Goal: Information Seeking & Learning: Check status

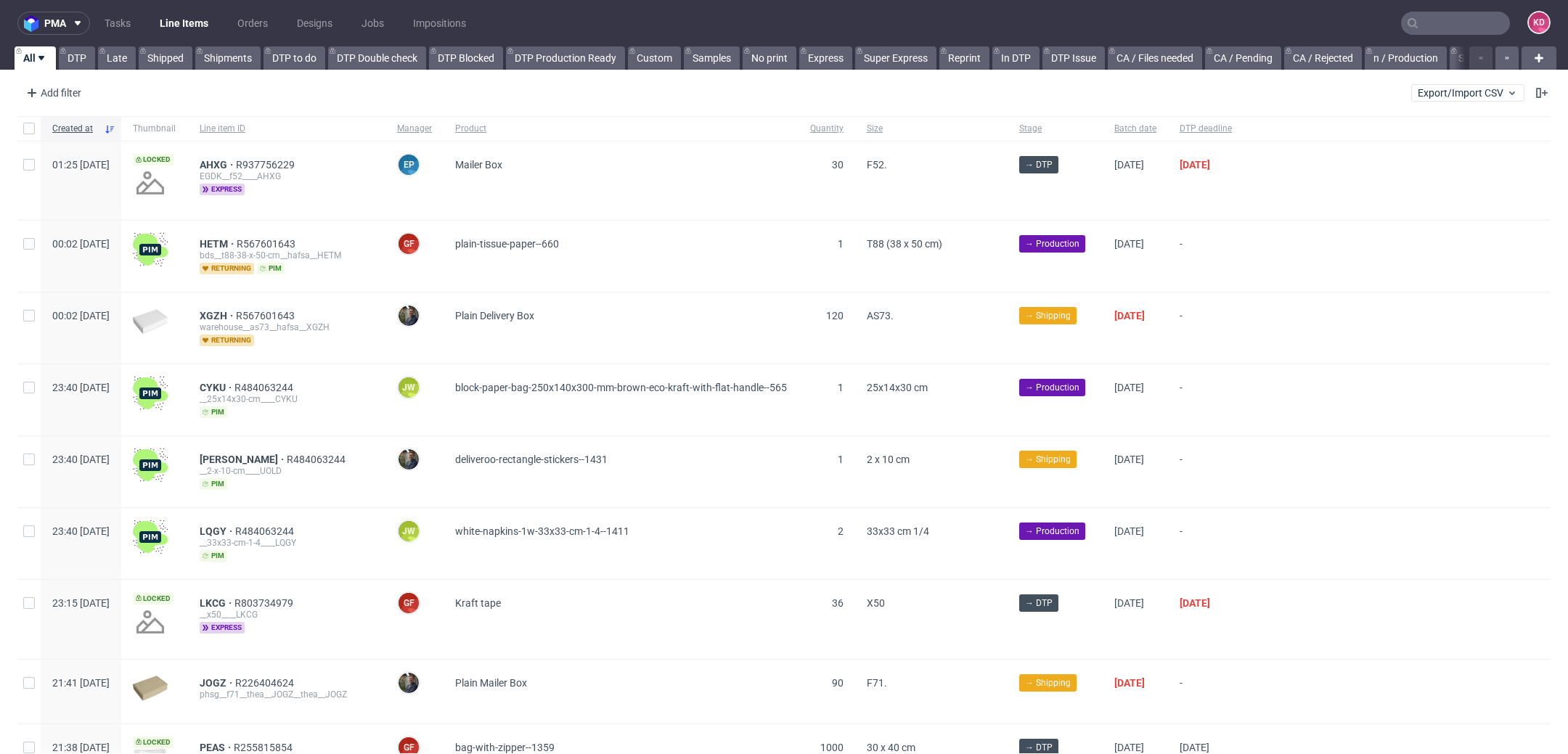
click at [1436, 20] on input "text" at bounding box center [1456, 23] width 109 height 24
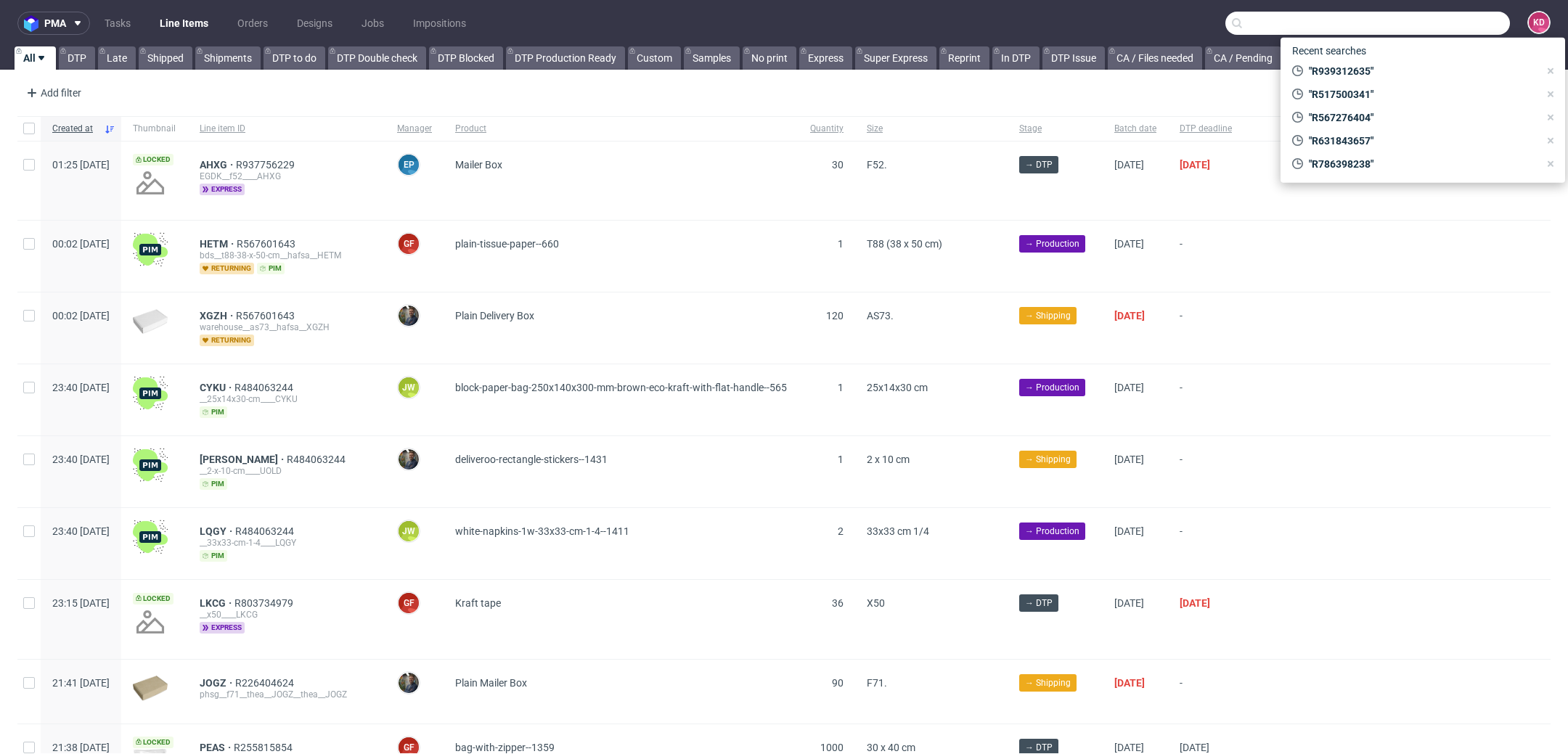
paste input "R631843657"
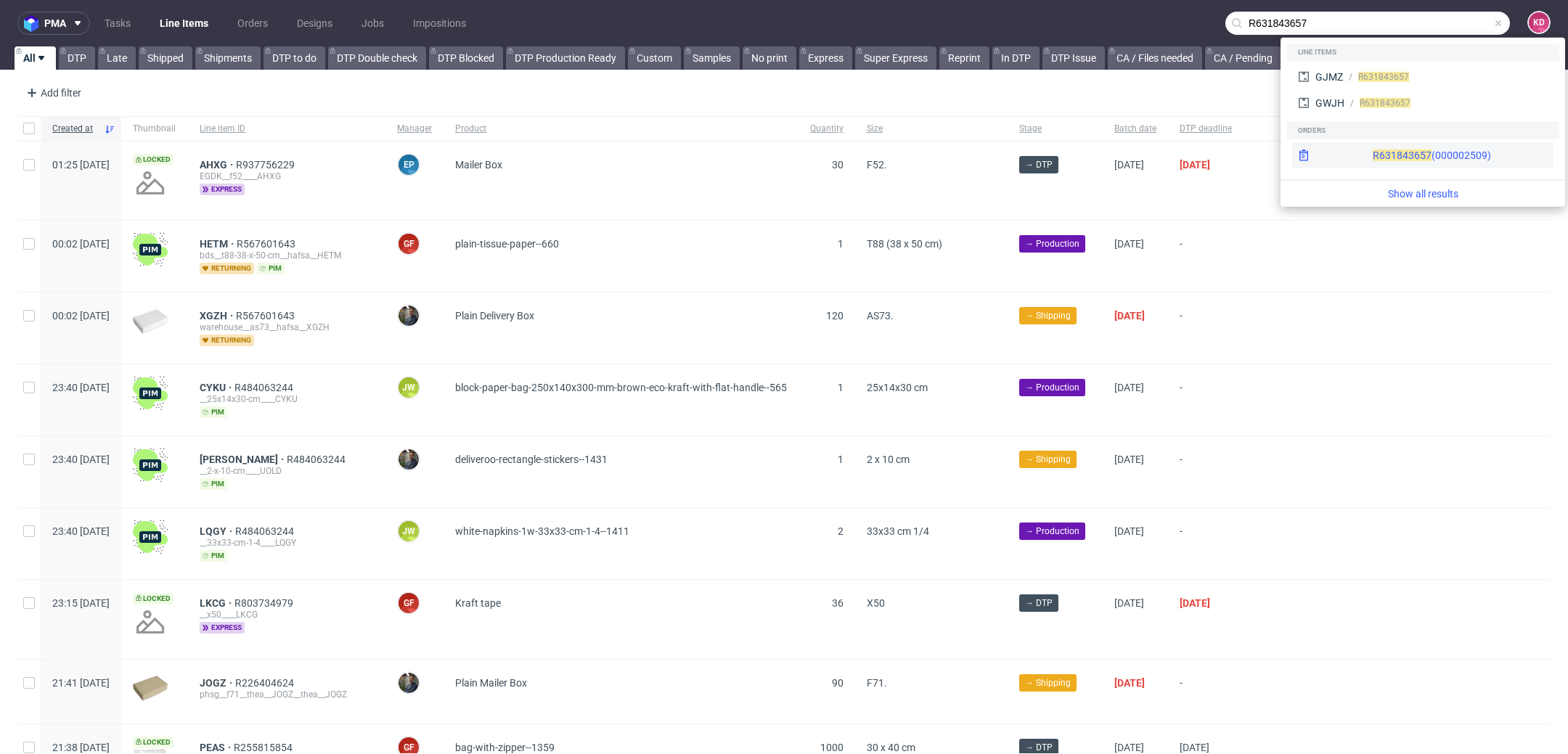
type input "R631843657"
click at [1373, 148] on div "R631843657 (000002509)" at bounding box center [1432, 155] width 119 height 15
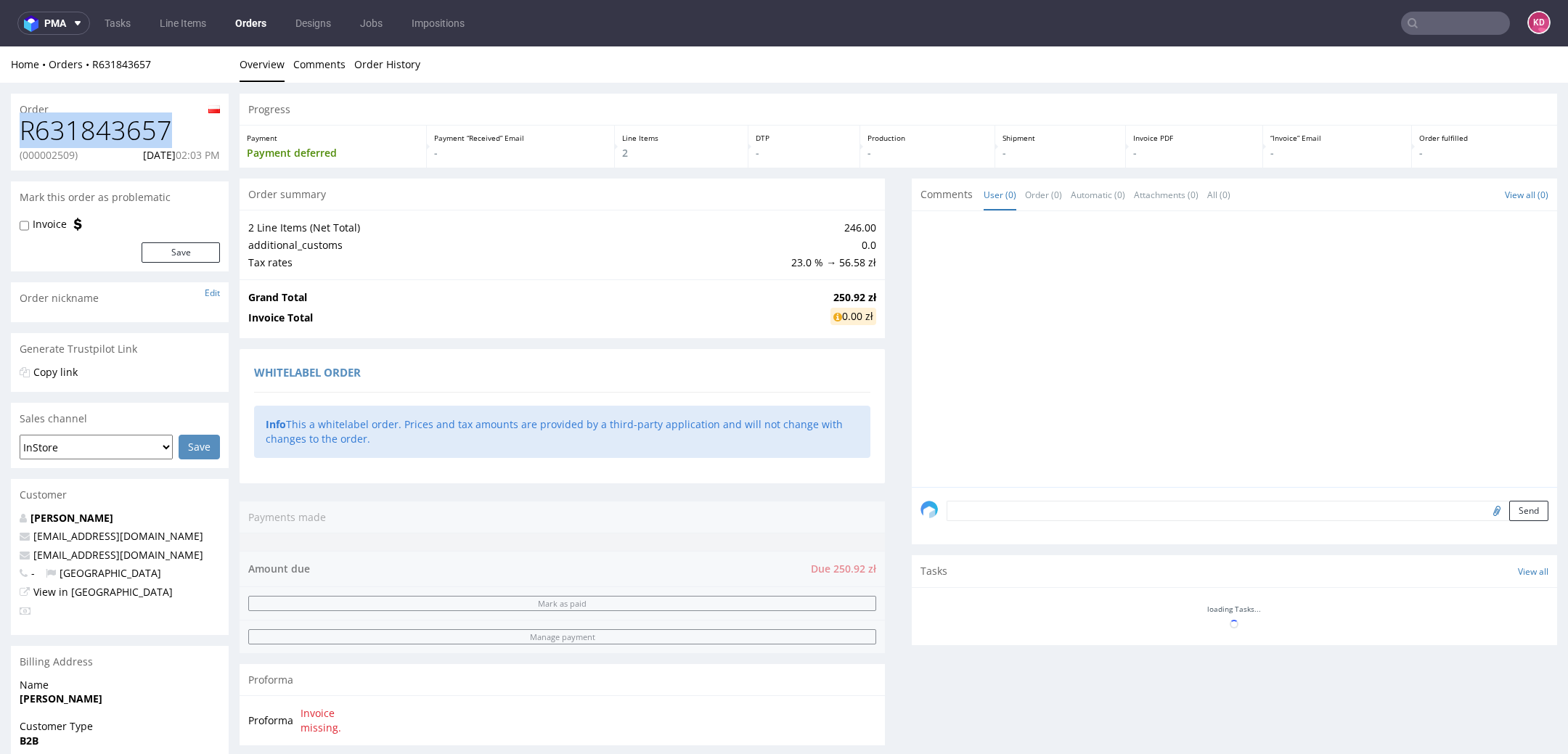
drag, startPoint x: 176, startPoint y: 134, endPoint x: 24, endPoint y: 133, distance: 152.0
click at [23, 133] on h1 "R631843657" at bounding box center [119, 131] width 201 height 29
copy h1 "R631843657"
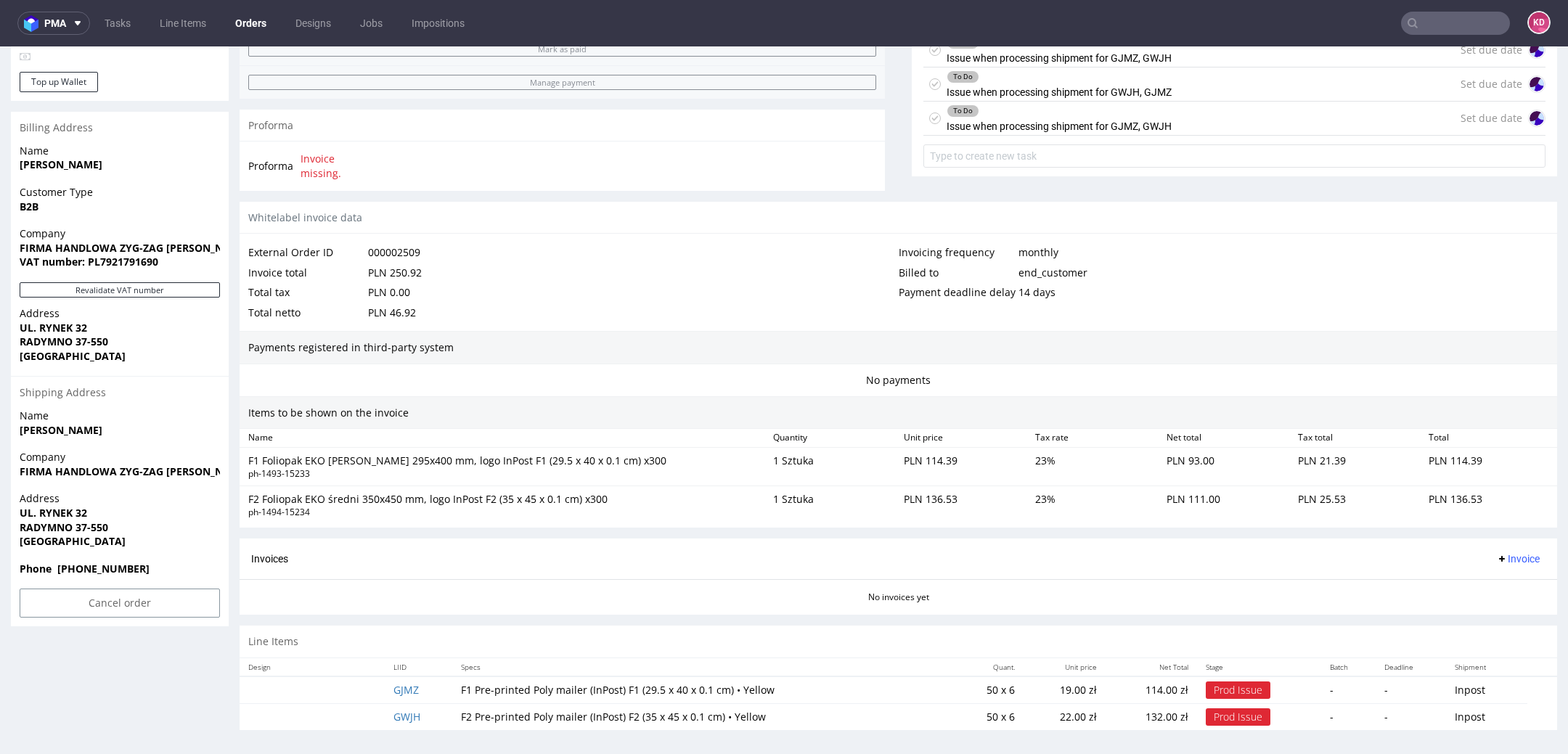
scroll to position [4, 0]
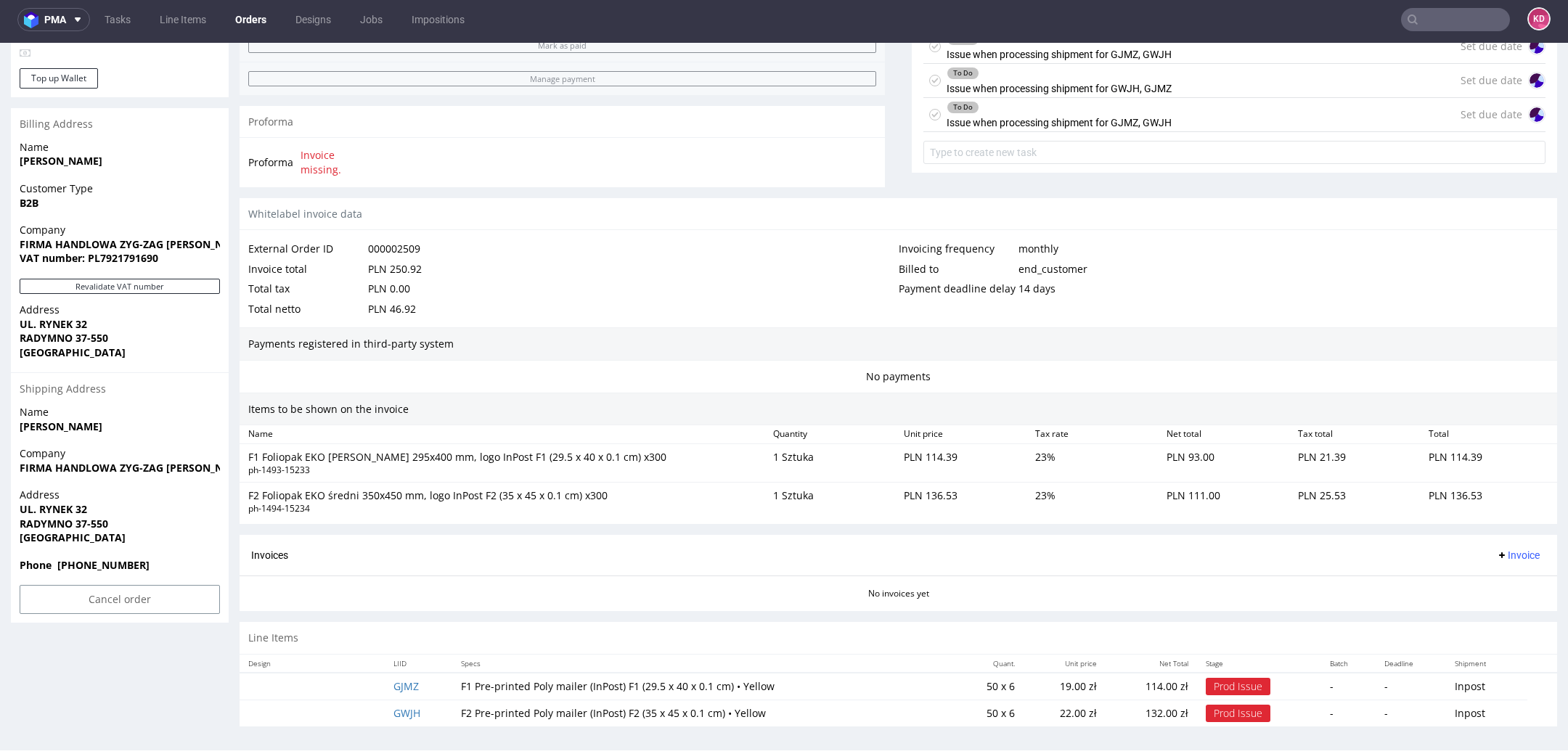
drag, startPoint x: 434, startPoint y: 689, endPoint x: 426, endPoint y: 687, distance: 8.2
click at [426, 687] on td "GJMZ" at bounding box center [418, 687] width 67 height 28
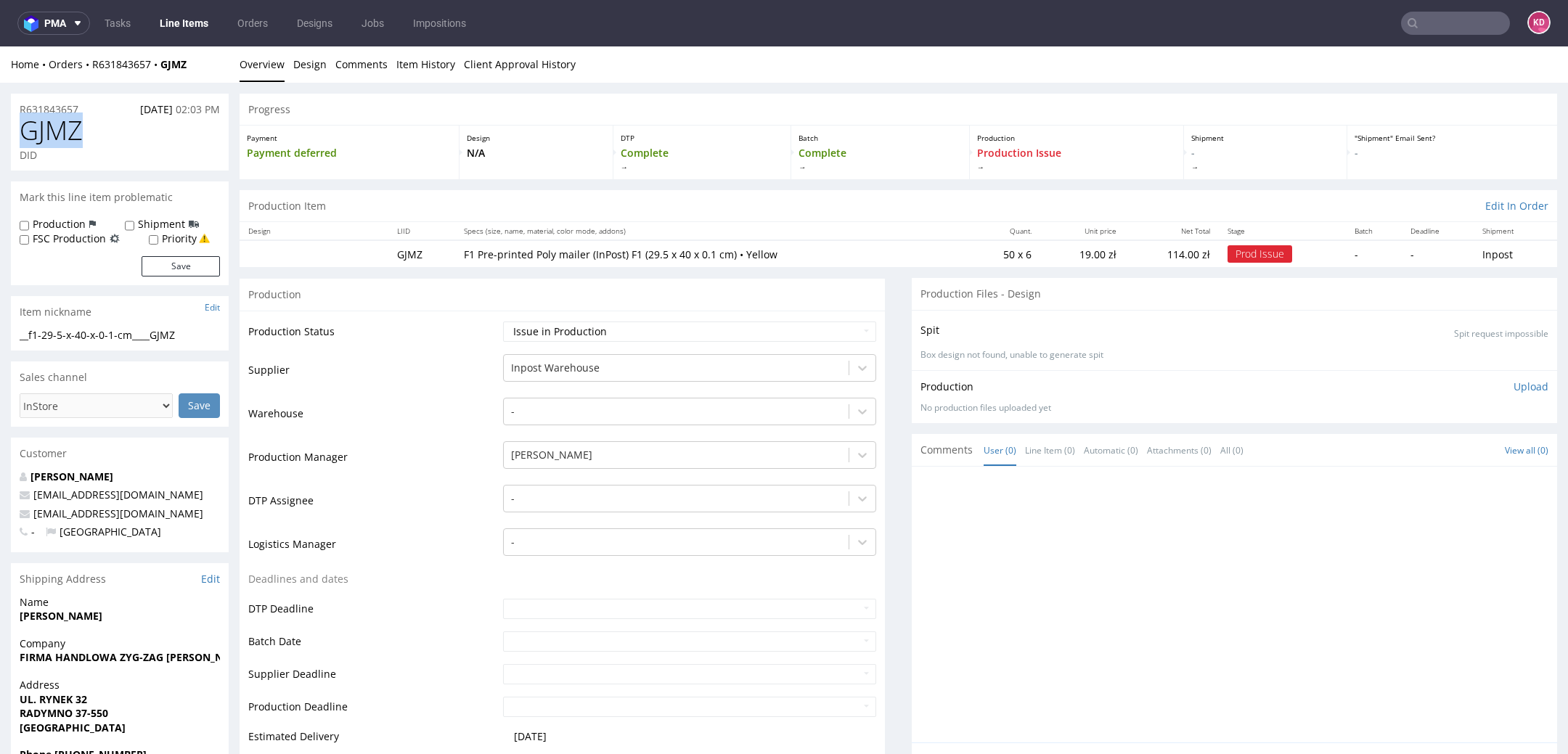
drag, startPoint x: 94, startPoint y: 140, endPoint x: 24, endPoint y: 140, distance: 70.0
click at [23, 140] on h1 "GJMZ" at bounding box center [119, 131] width 201 height 29
copy span "GJMZ"
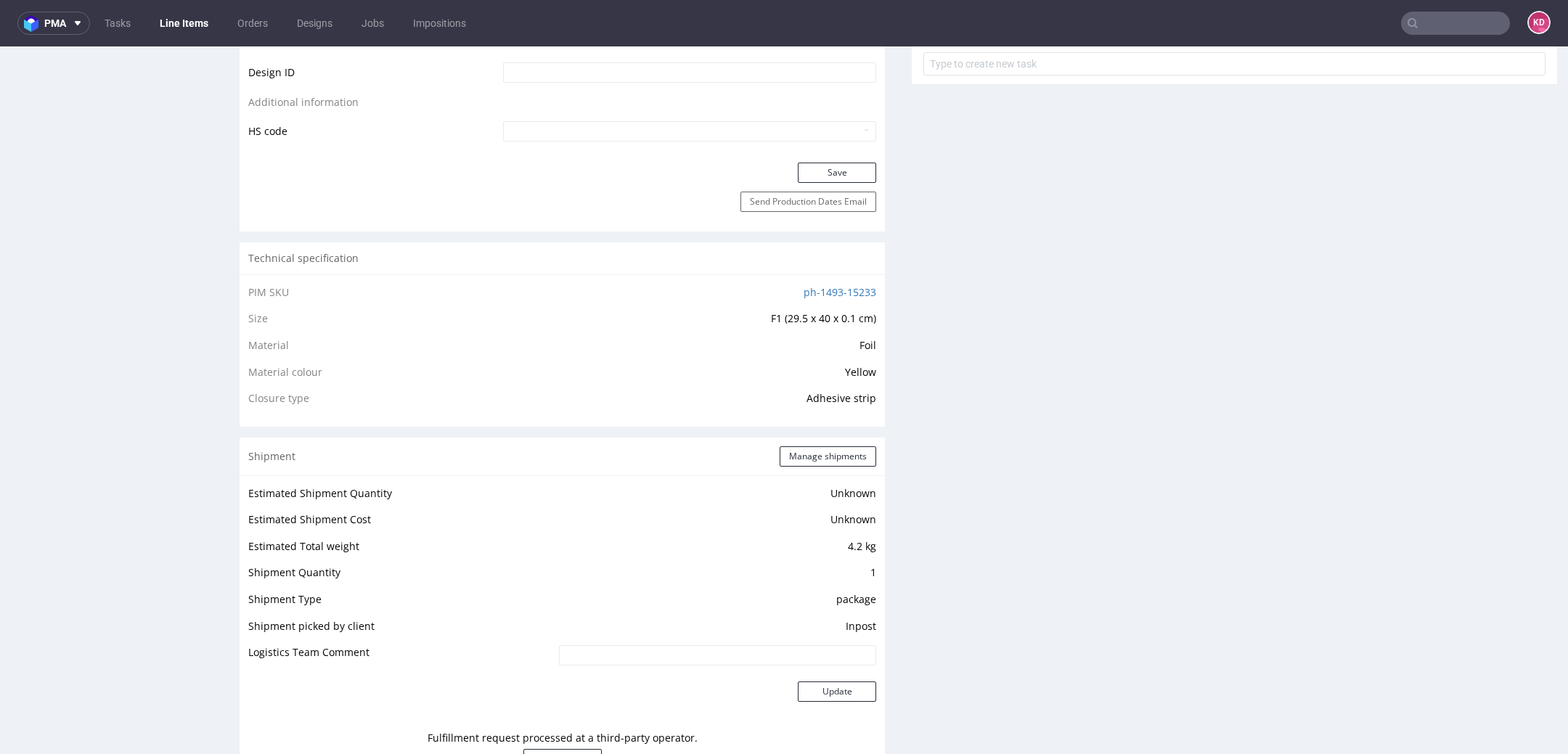
scroll to position [1452, 0]
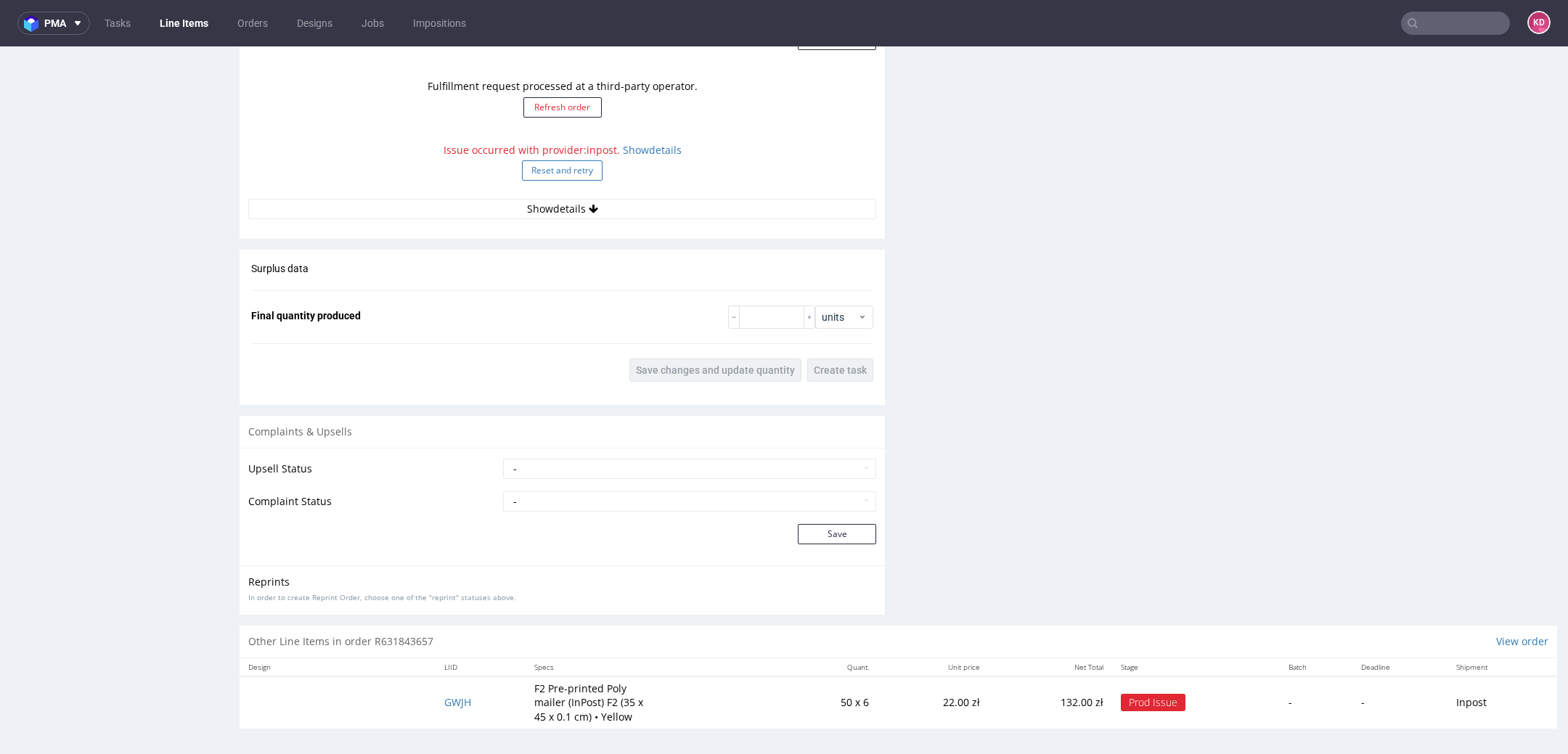
click at [531, 171] on button "Reset and retry" at bounding box center [561, 170] width 80 height 20
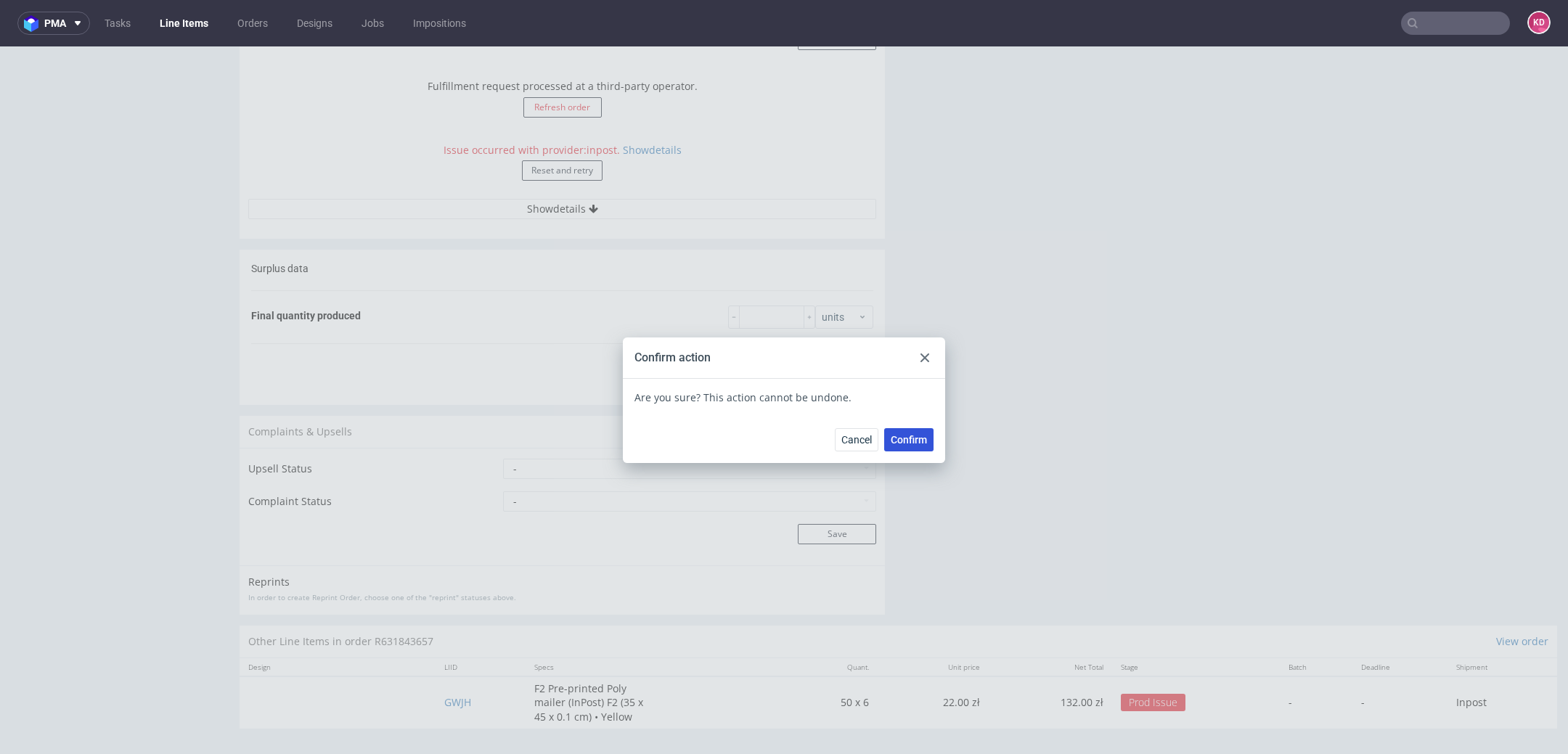
click at [906, 447] on button "Confirm" at bounding box center [908, 440] width 50 height 24
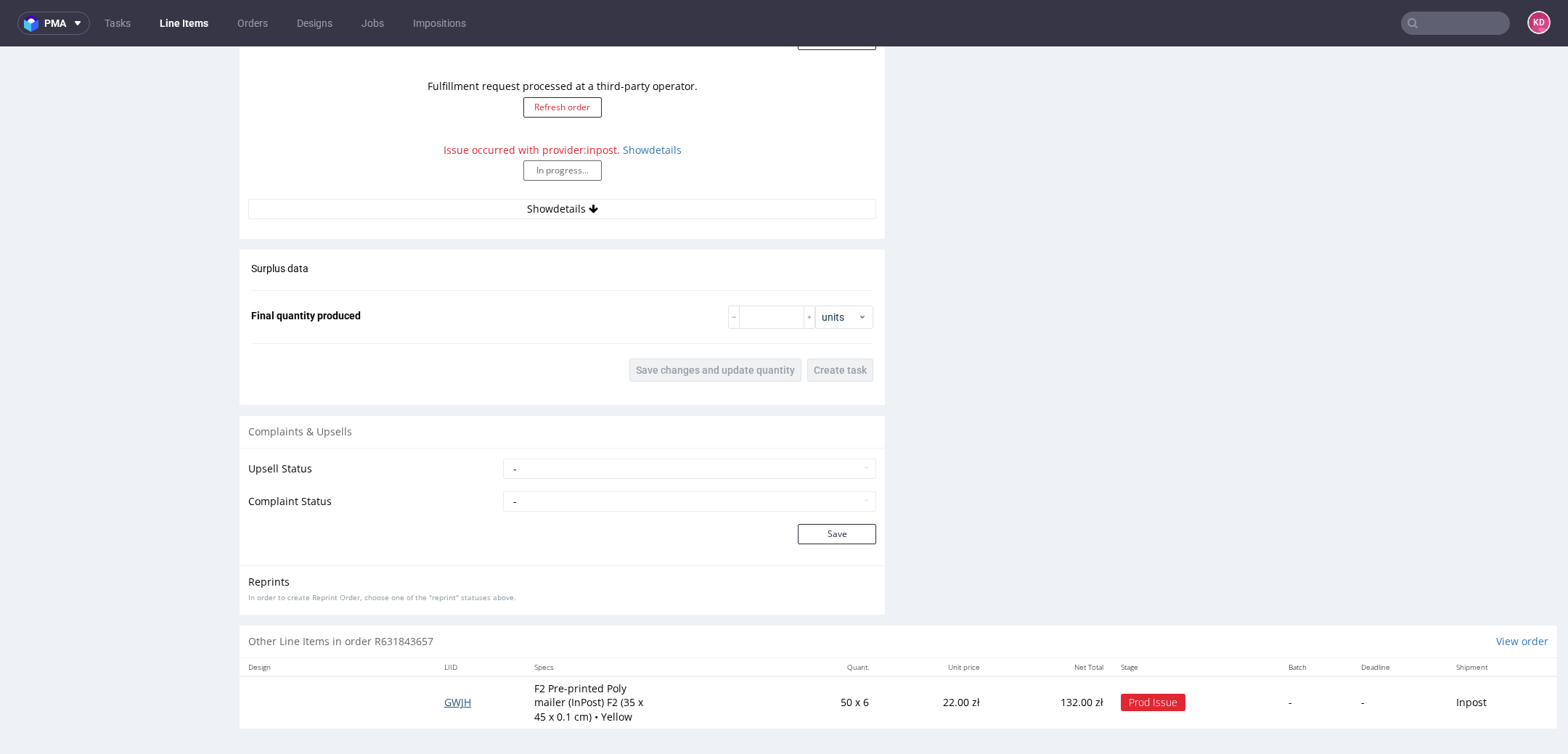
click at [455, 697] on span "GWJH" at bounding box center [457, 702] width 27 height 14
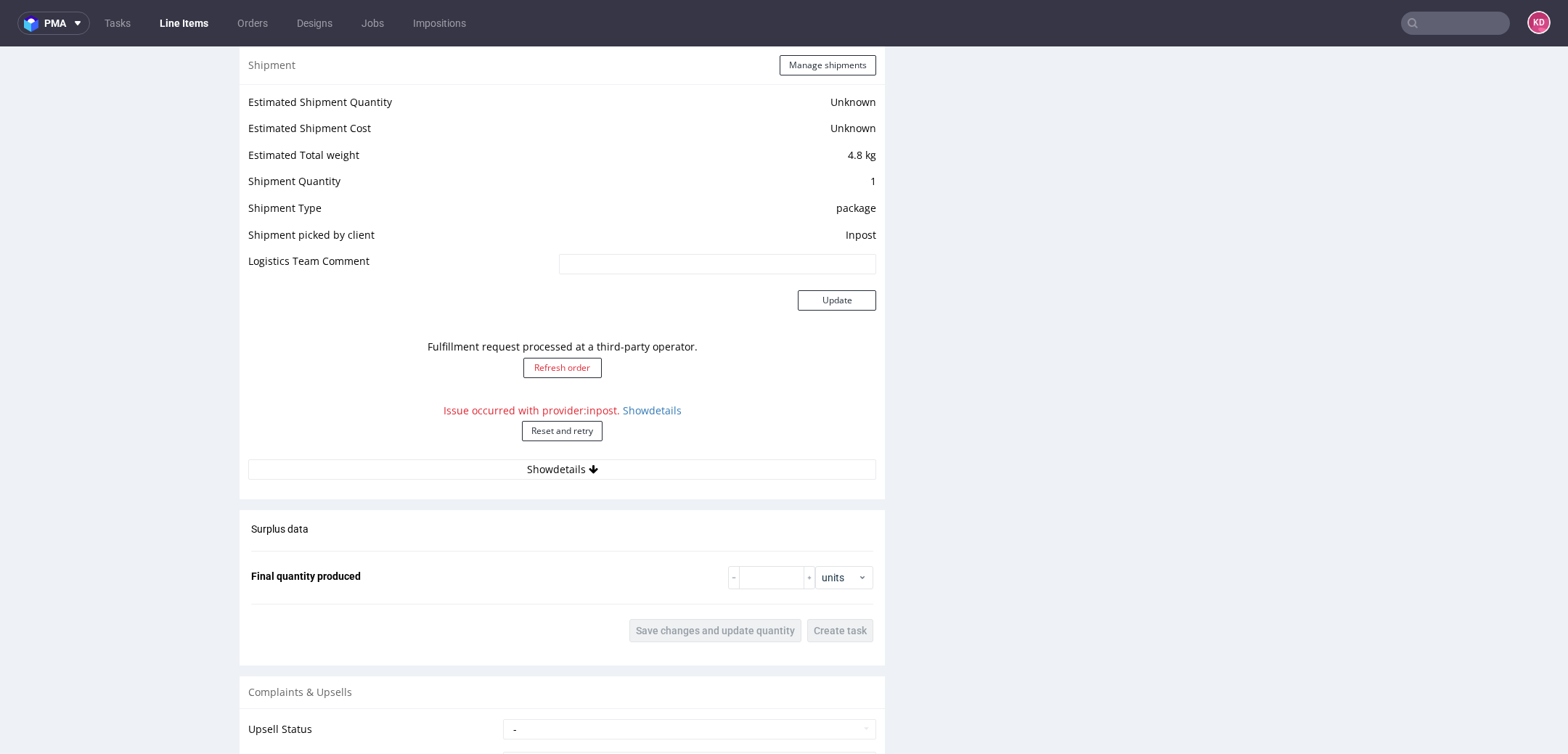
scroll to position [1197, 0]
click at [568, 424] on button "Reset and retry" at bounding box center [561, 426] width 80 height 20
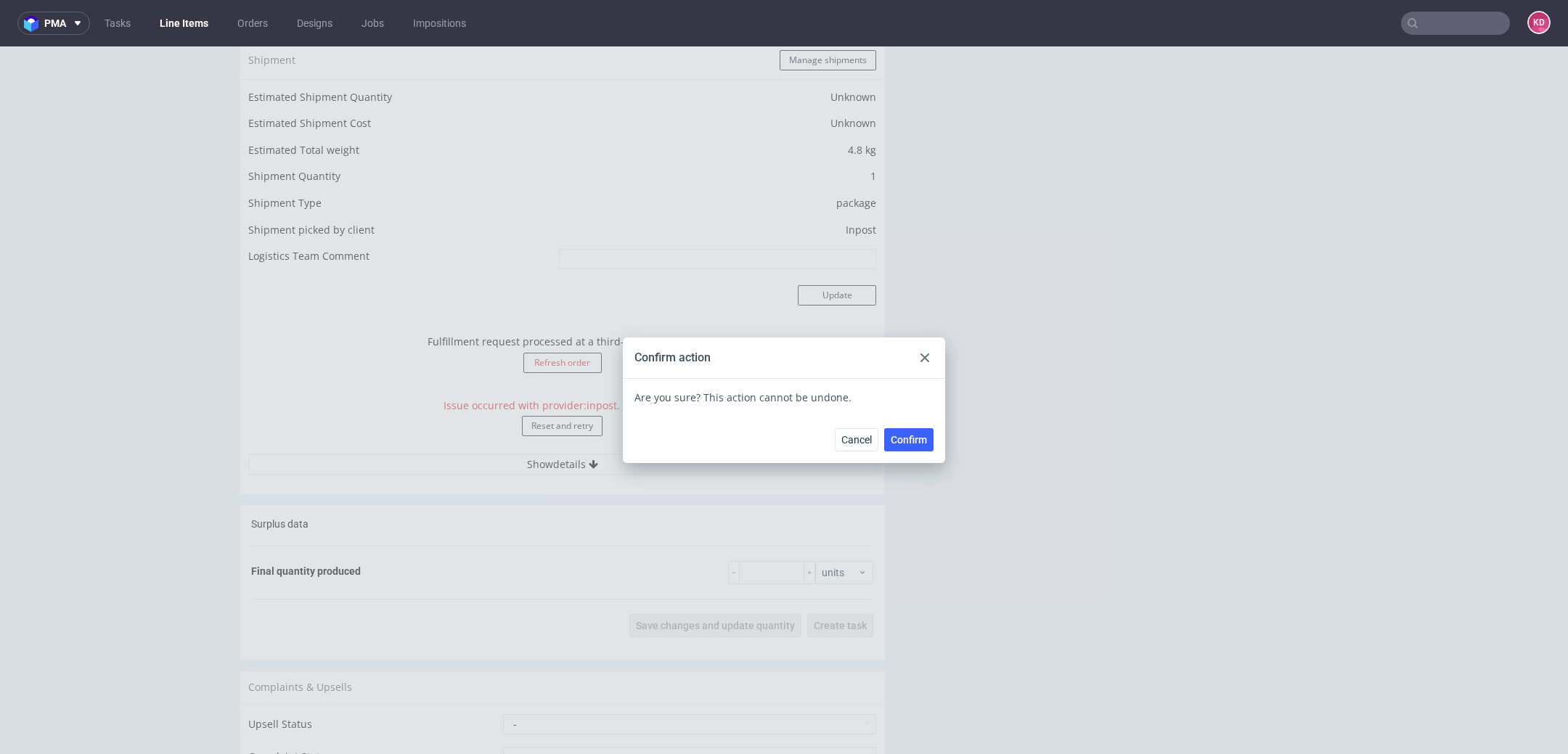
click at [910, 431] on button "Confirm" at bounding box center [908, 440] width 50 height 24
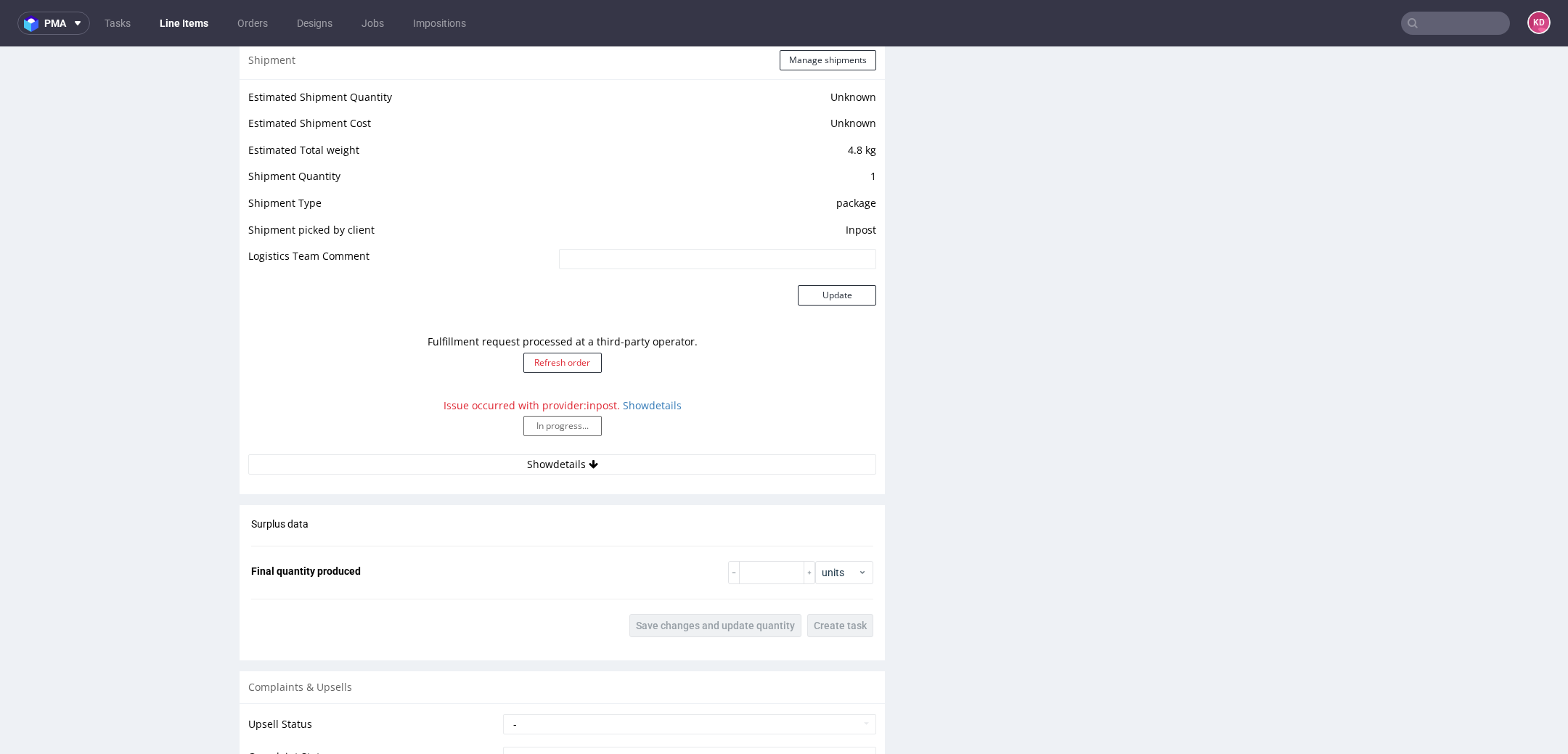
scroll to position [1452, 0]
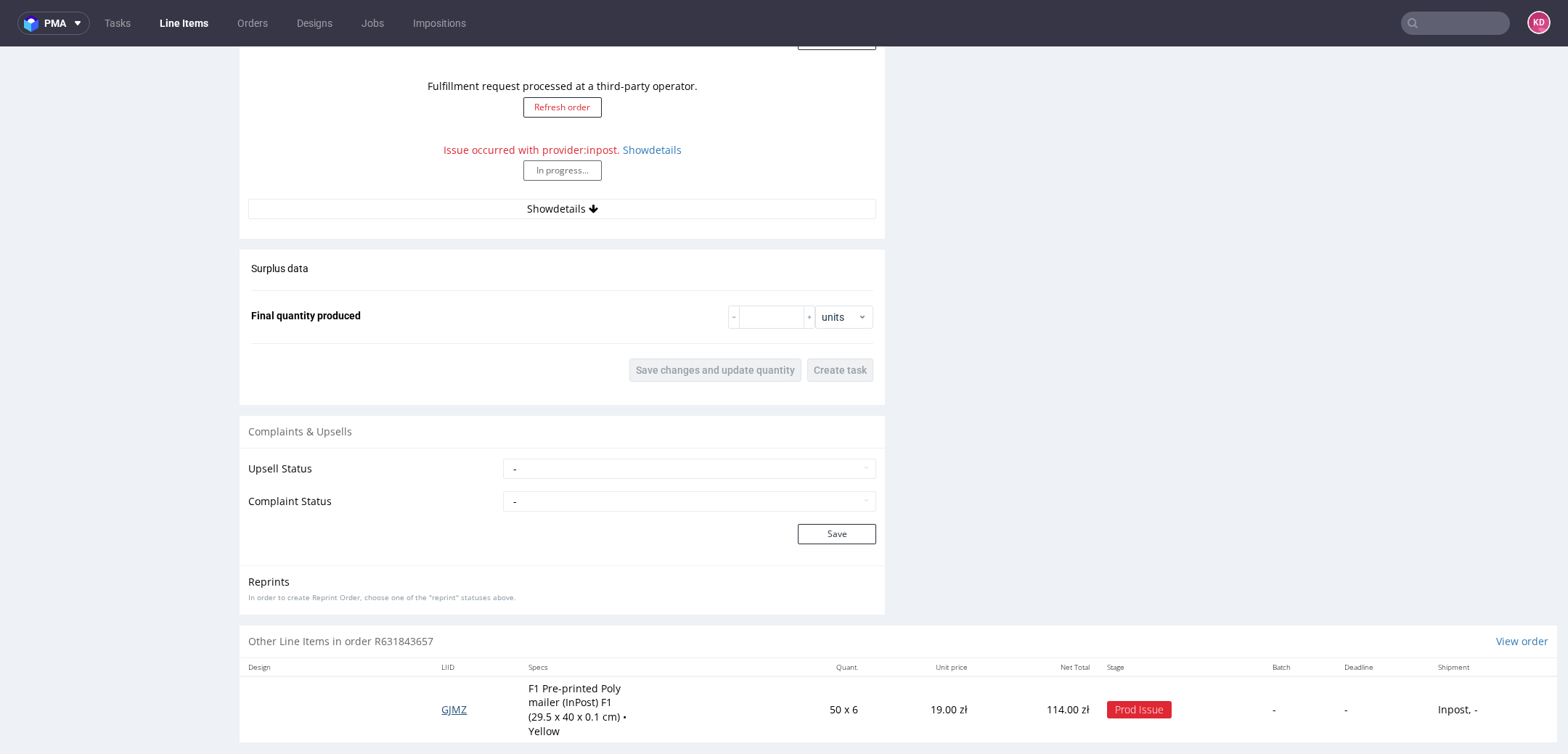
click at [449, 703] on span "GJMZ" at bounding box center [453, 709] width 25 height 14
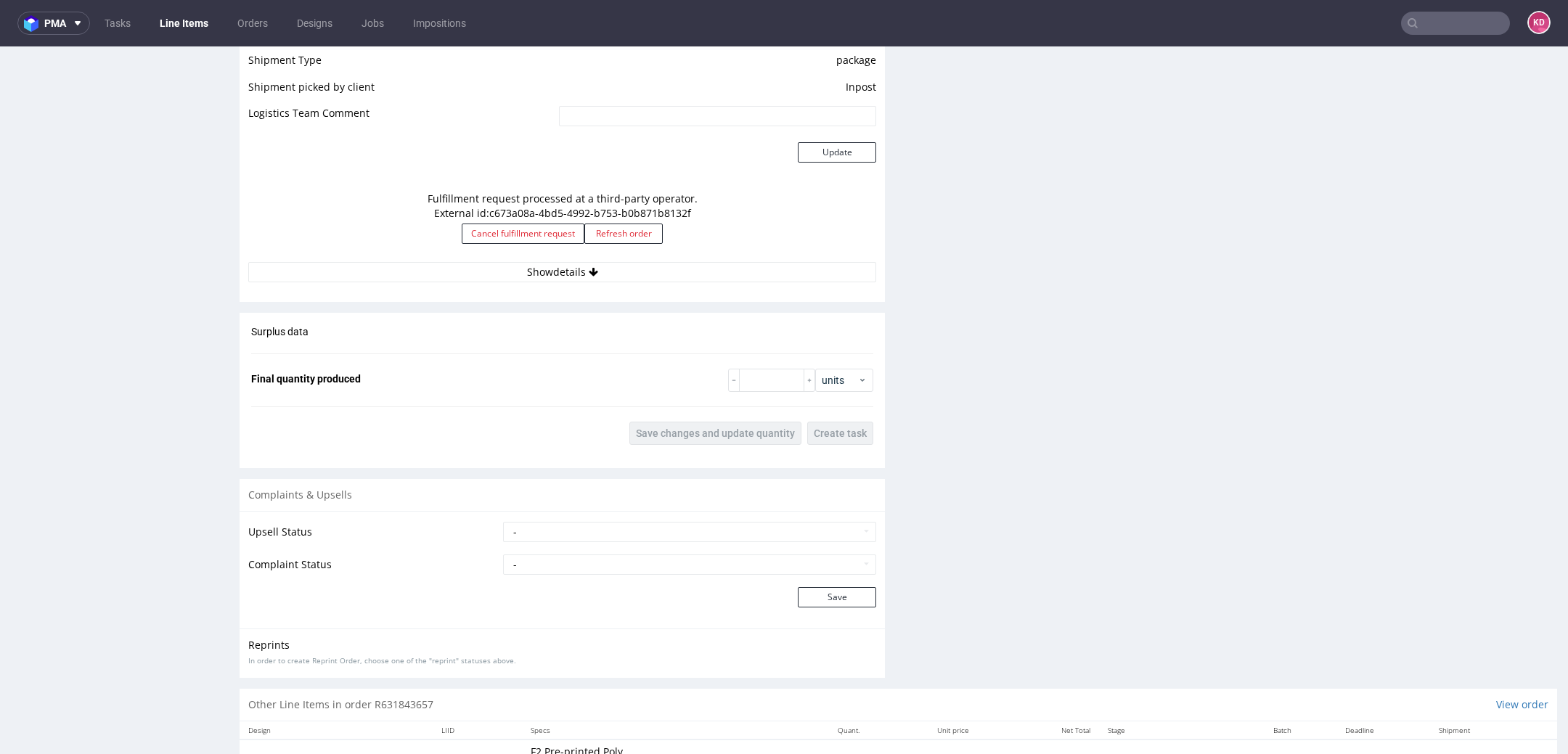
scroll to position [1402, 0]
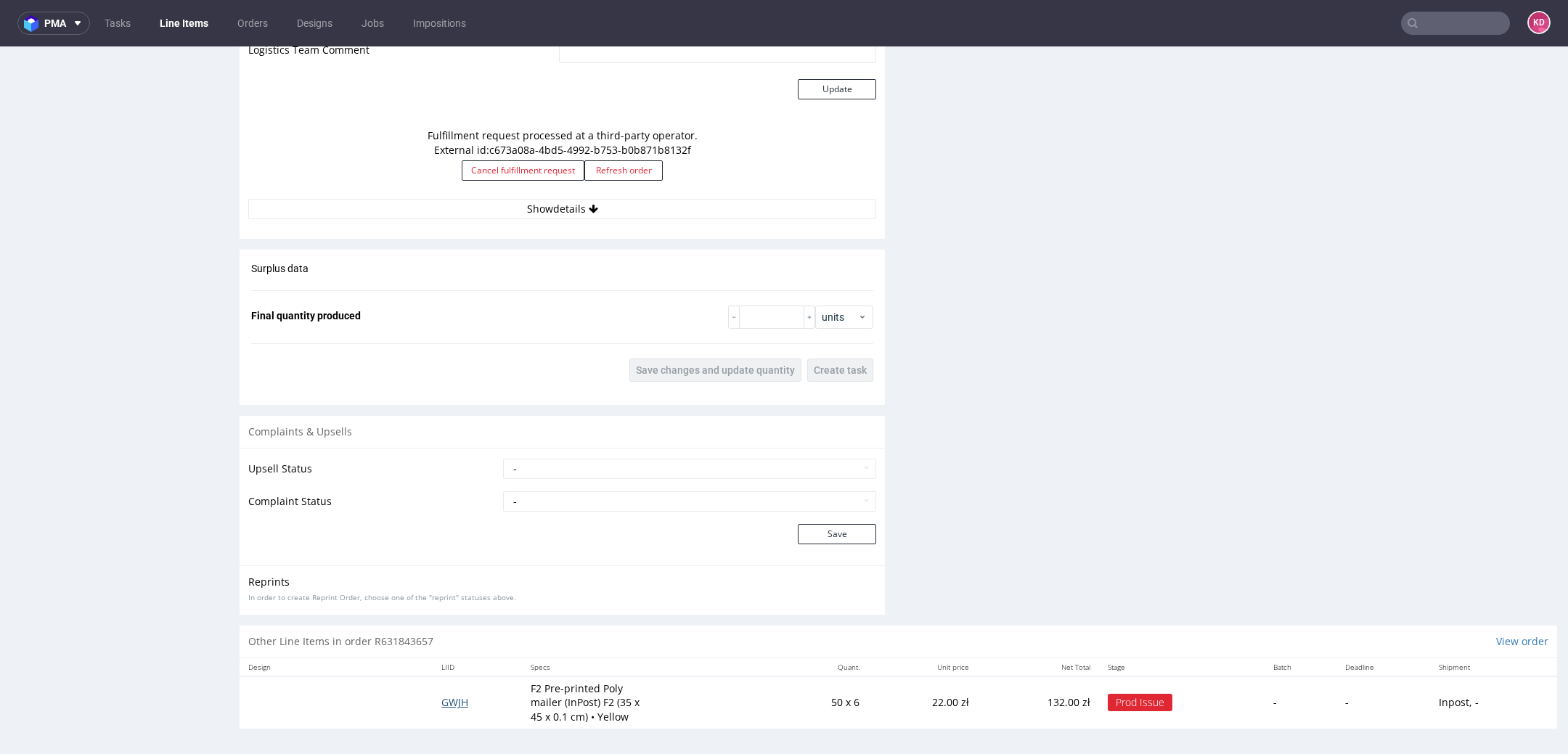
click at [453, 700] on span "GWJH" at bounding box center [454, 702] width 27 height 14
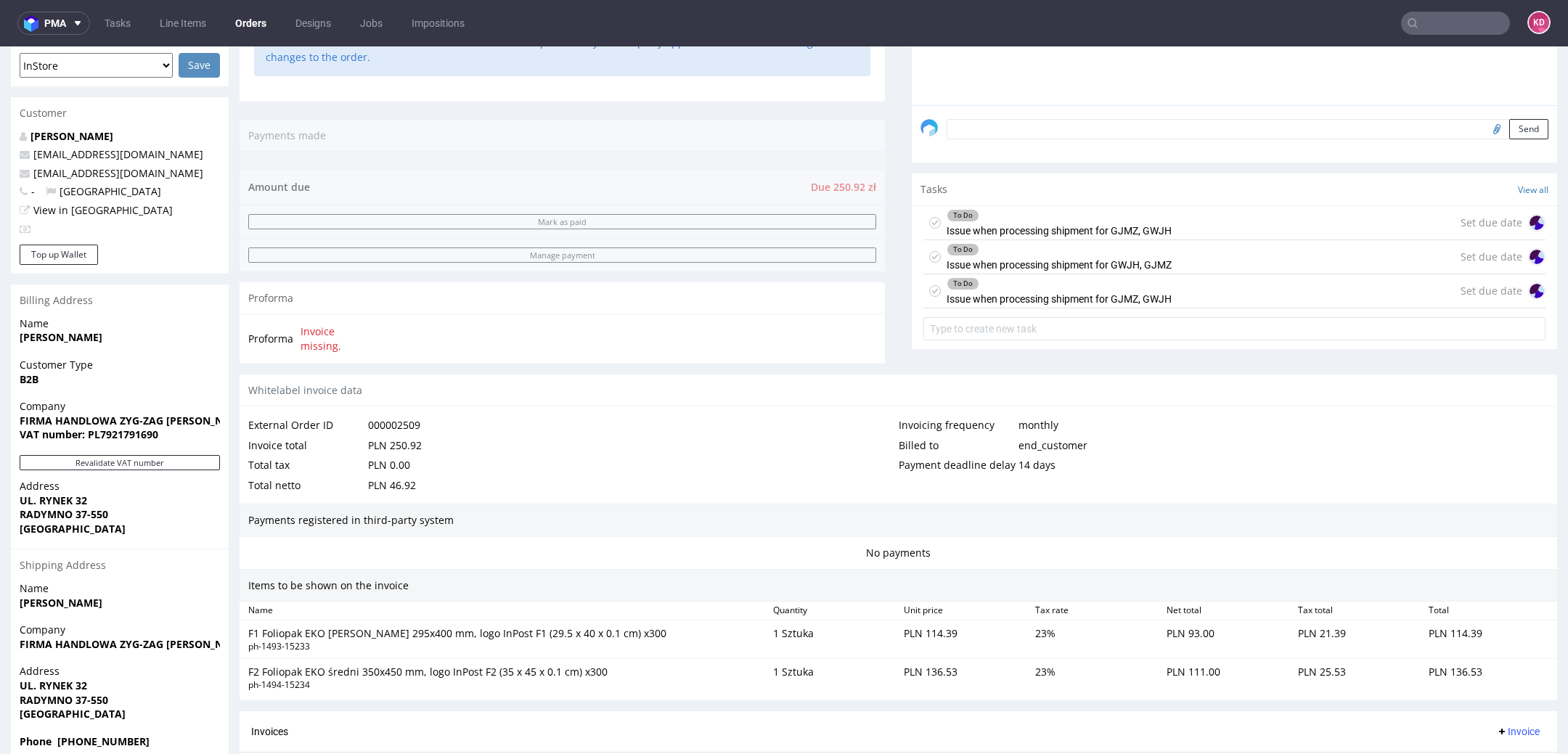
scroll to position [555, 0]
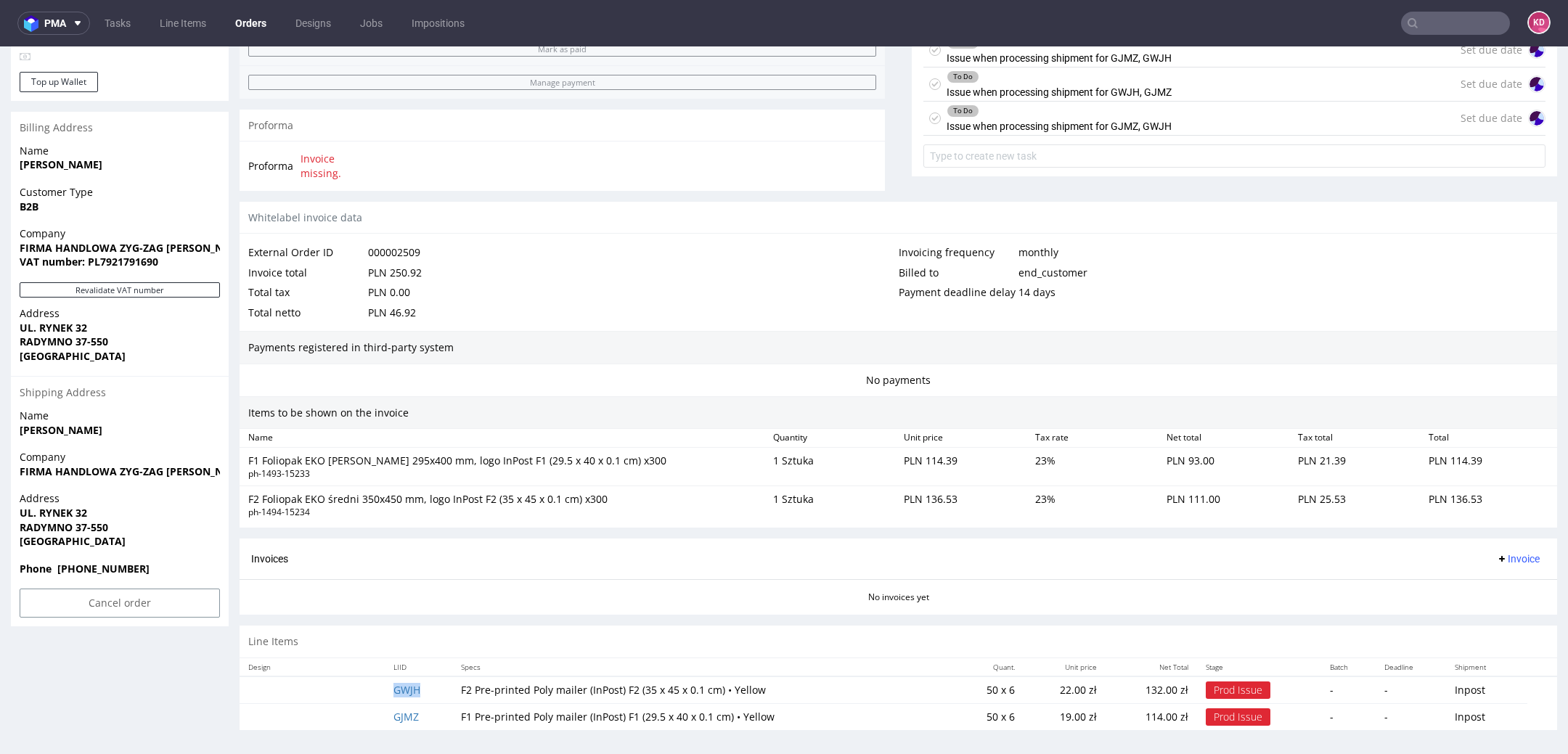
click at [412, 692] on td "GWJH" at bounding box center [418, 691] width 67 height 28
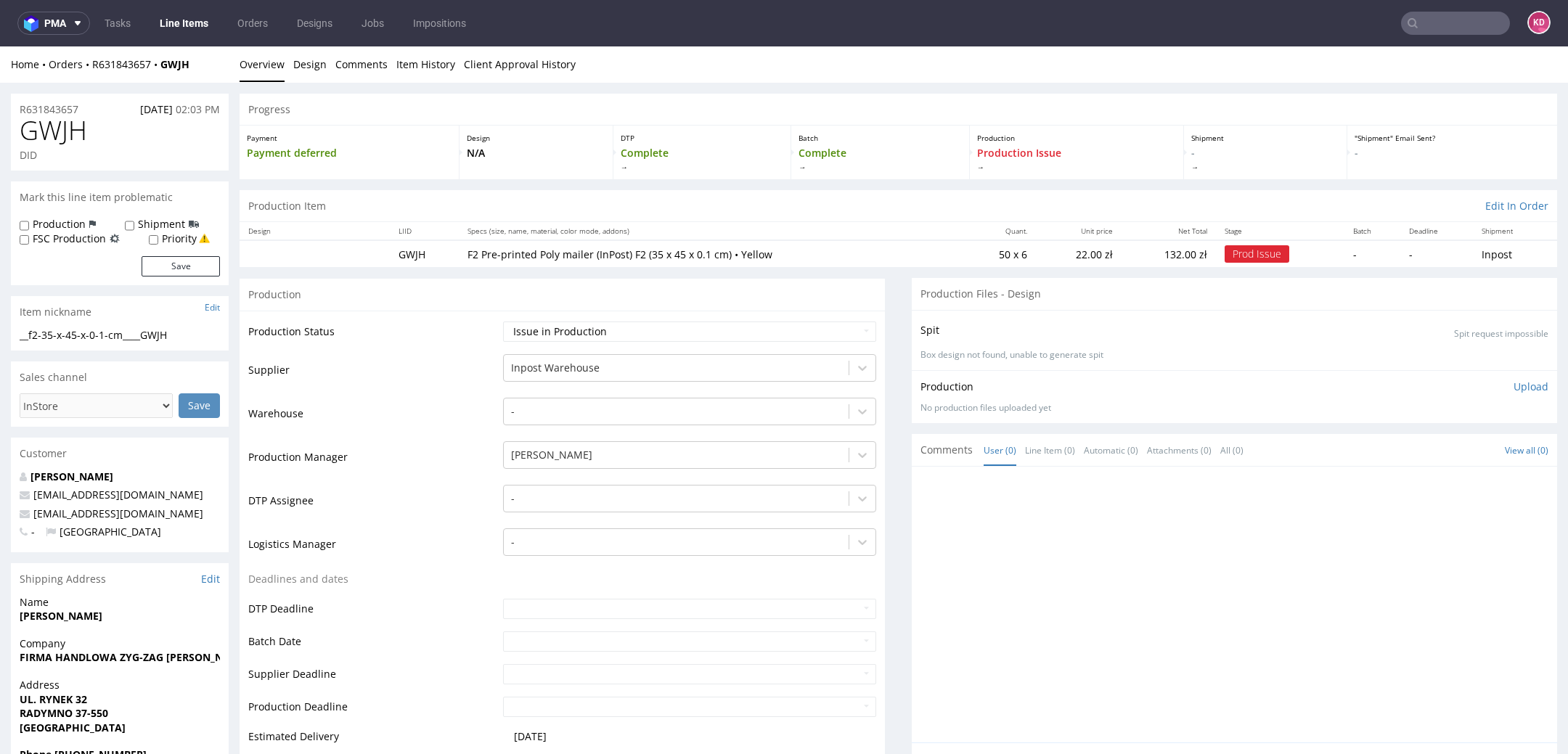
click at [1420, 29] on input "text" at bounding box center [1456, 23] width 109 height 24
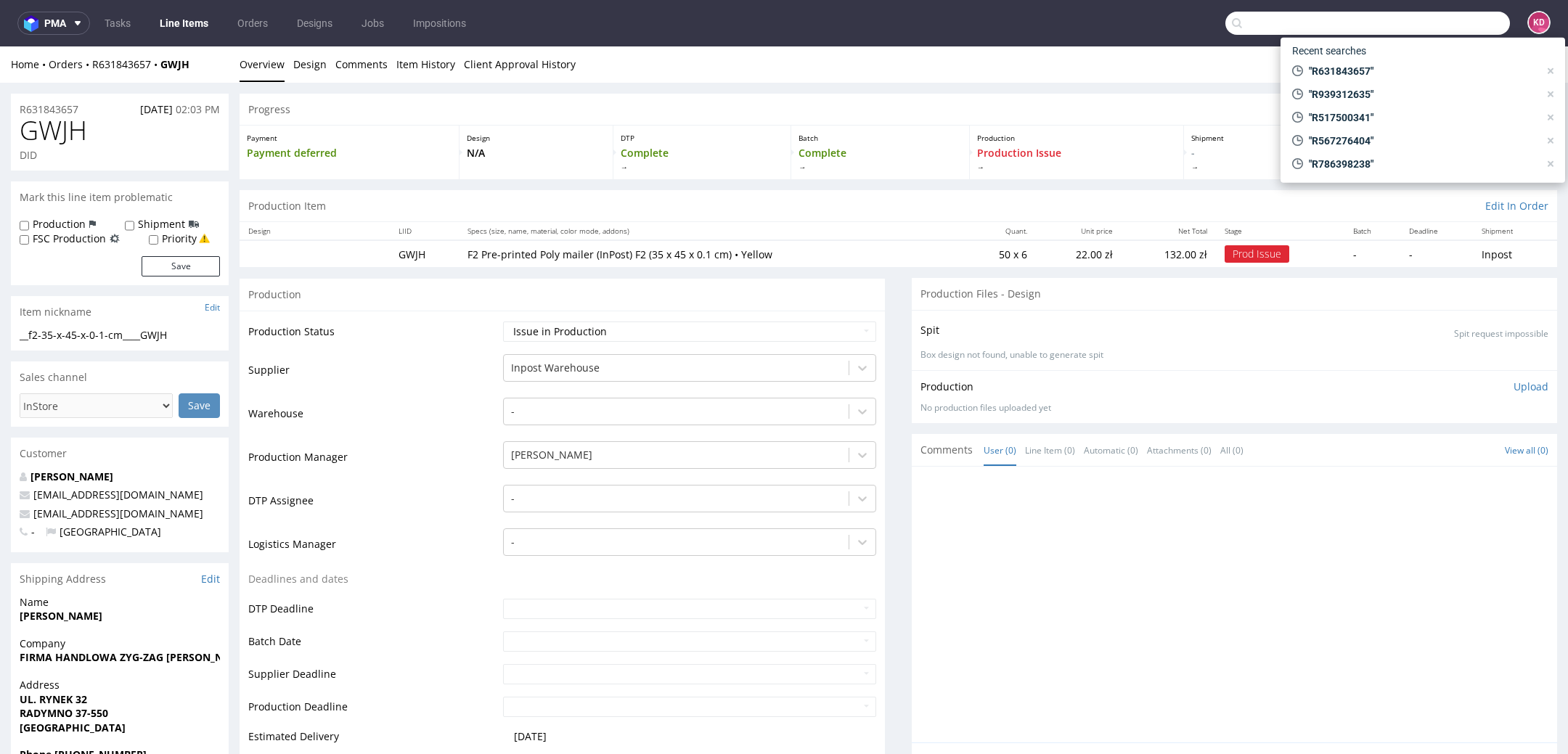
paste input "R755651783"
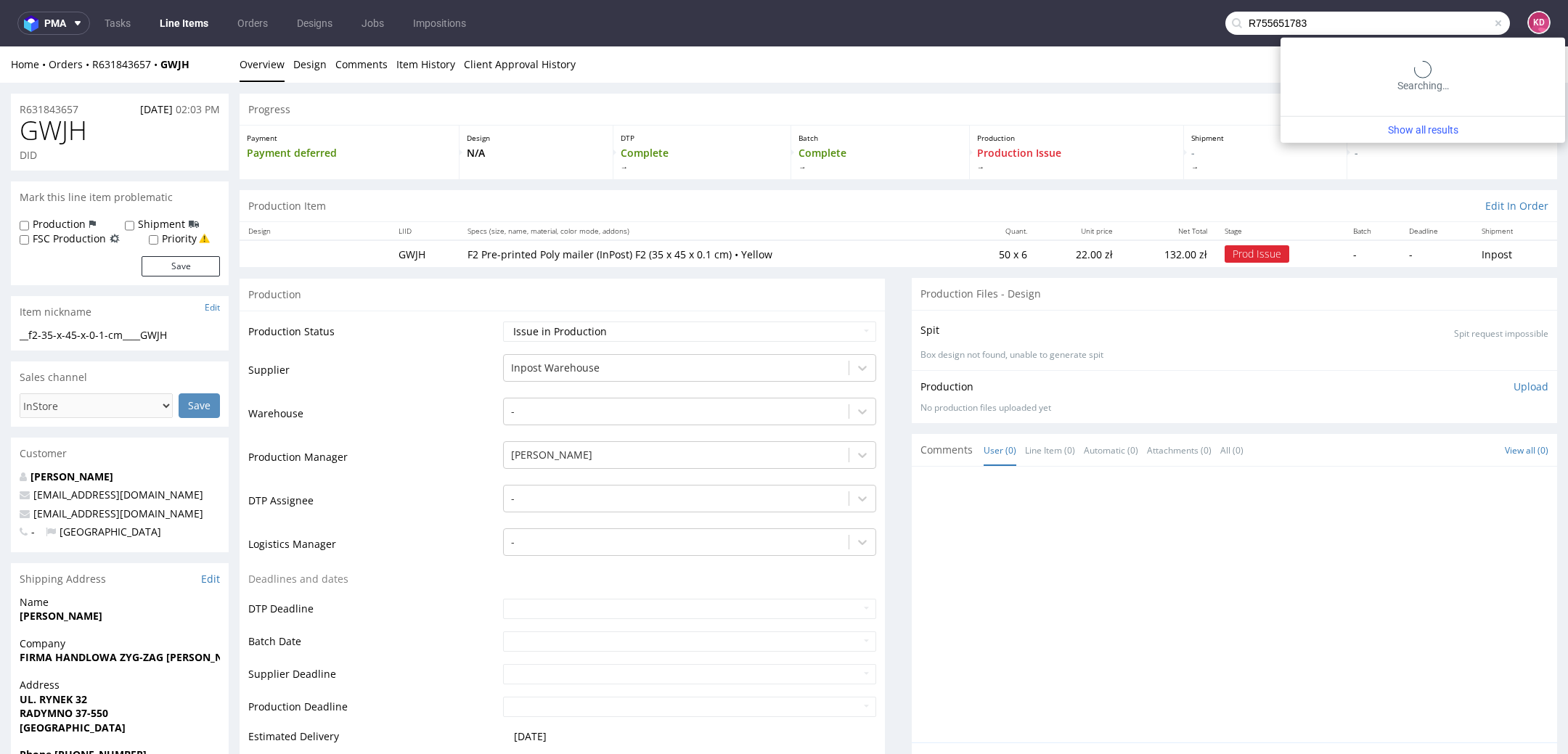
type input "R755651783"
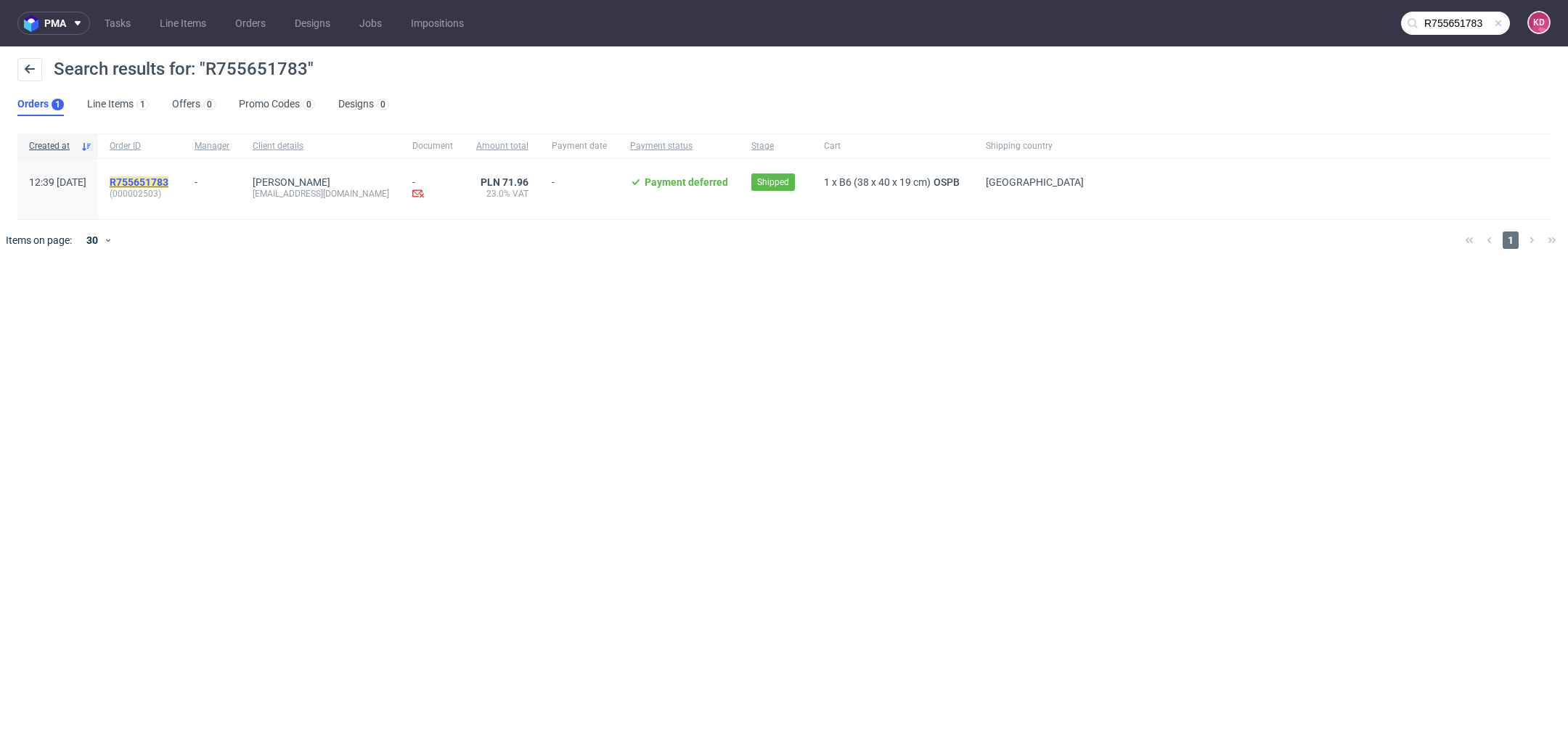
click at [156, 181] on mark "R755651783" at bounding box center [139, 182] width 58 height 11
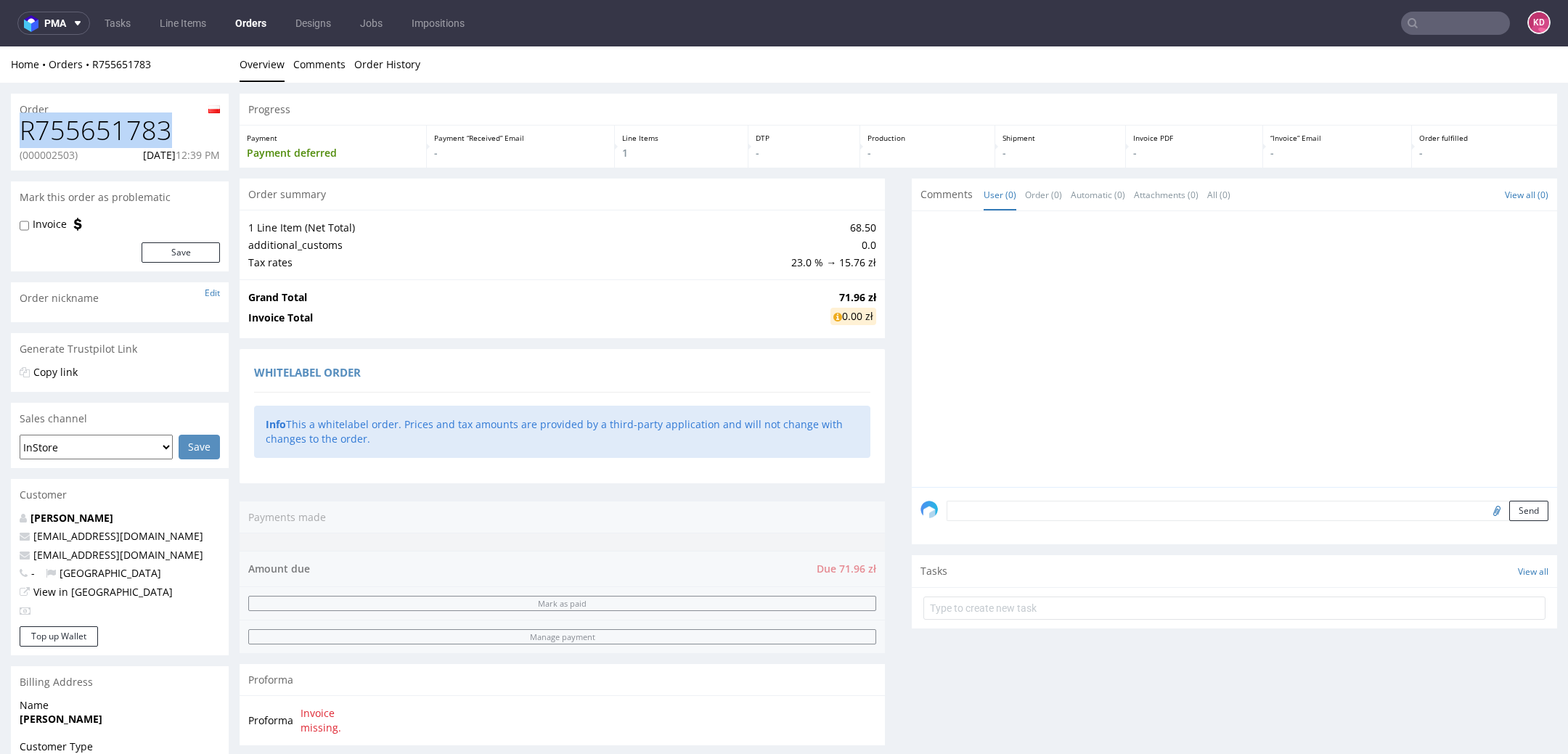
drag, startPoint x: 188, startPoint y: 125, endPoint x: 18, endPoint y: 133, distance: 170.2
click at [17, 133] on div "R755651783 (000002503) [DATE] 12:39 PM" at bounding box center [119, 143] width 218 height 54
copy h1 "R755651783"
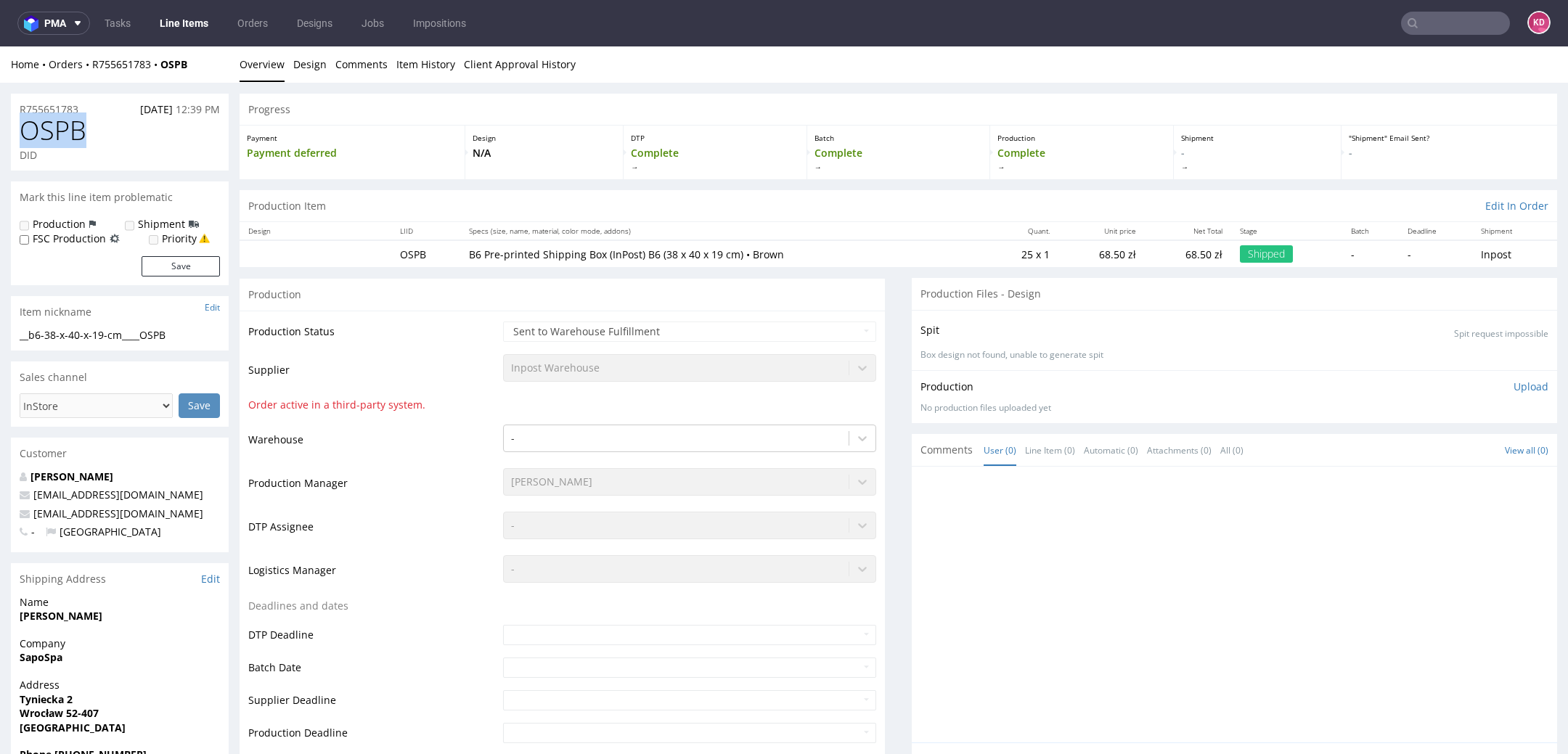
drag, startPoint x: 100, startPoint y: 126, endPoint x: 24, endPoint y: 126, distance: 76.0
click at [24, 126] on h1 "OSPB" at bounding box center [119, 131] width 201 height 29
copy span "OSPB"
click at [1423, 15] on input "text" at bounding box center [1456, 23] width 109 height 24
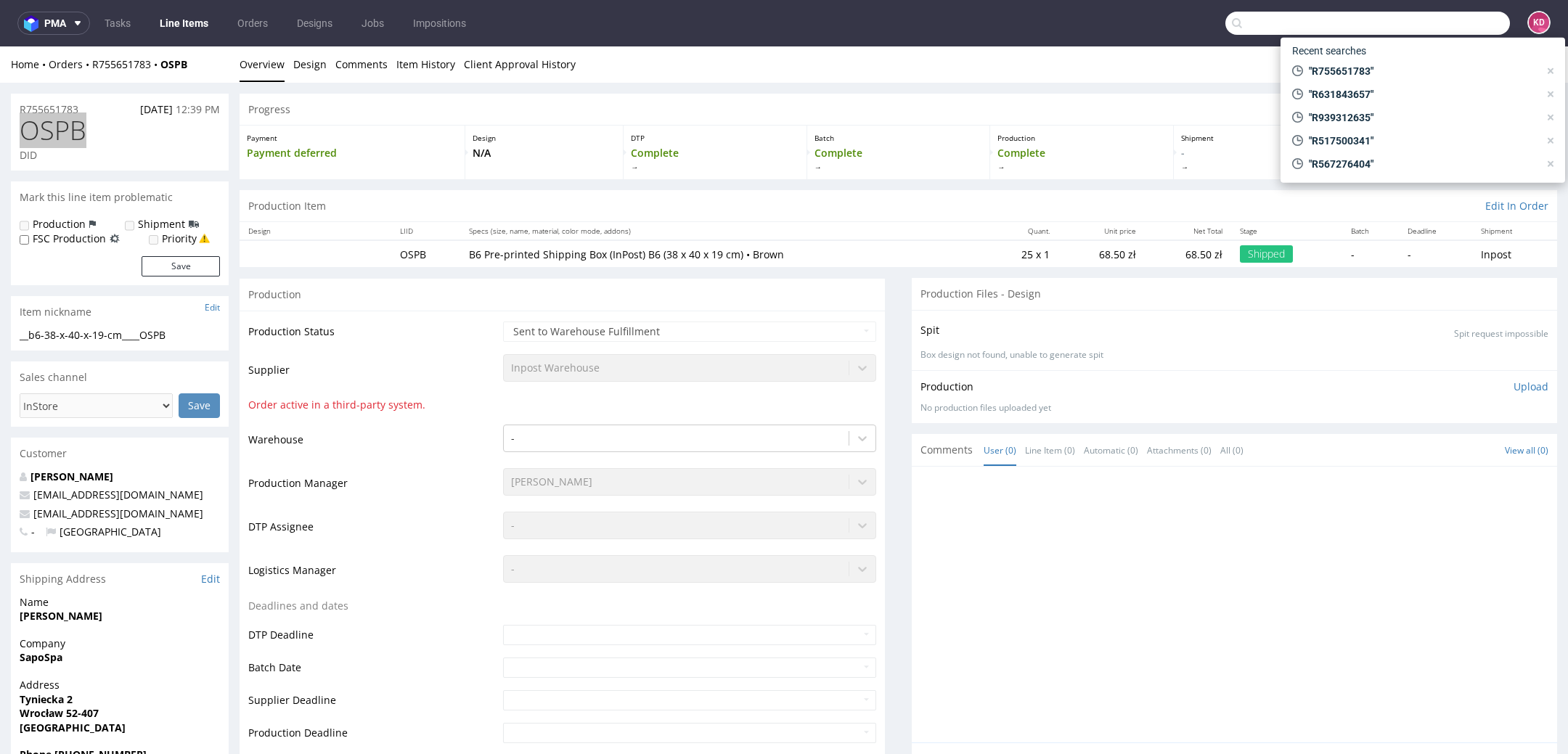
paste input "R786398238"
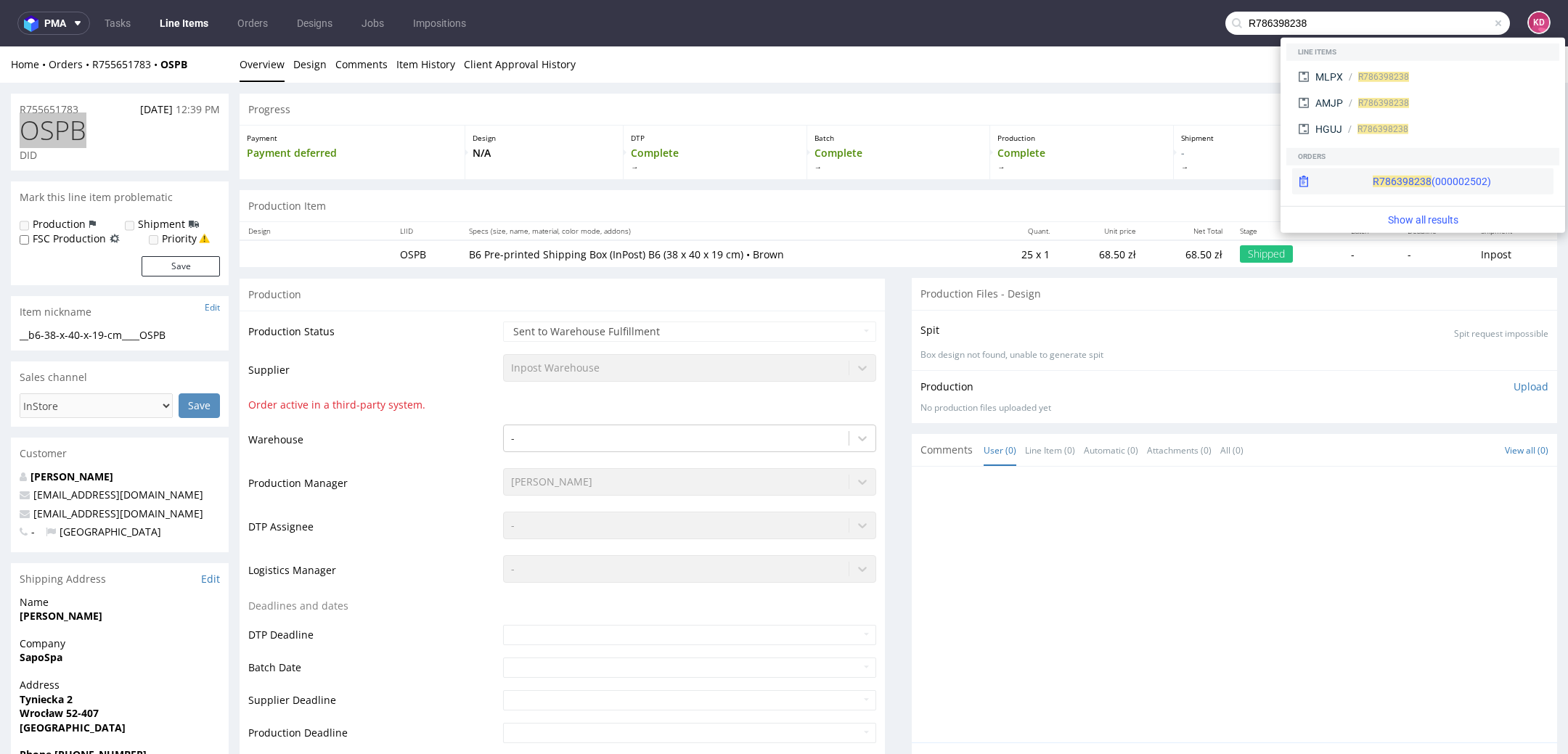
type input "R786398238"
click at [1373, 181] on span "R786398238" at bounding box center [1402, 181] width 58 height 11
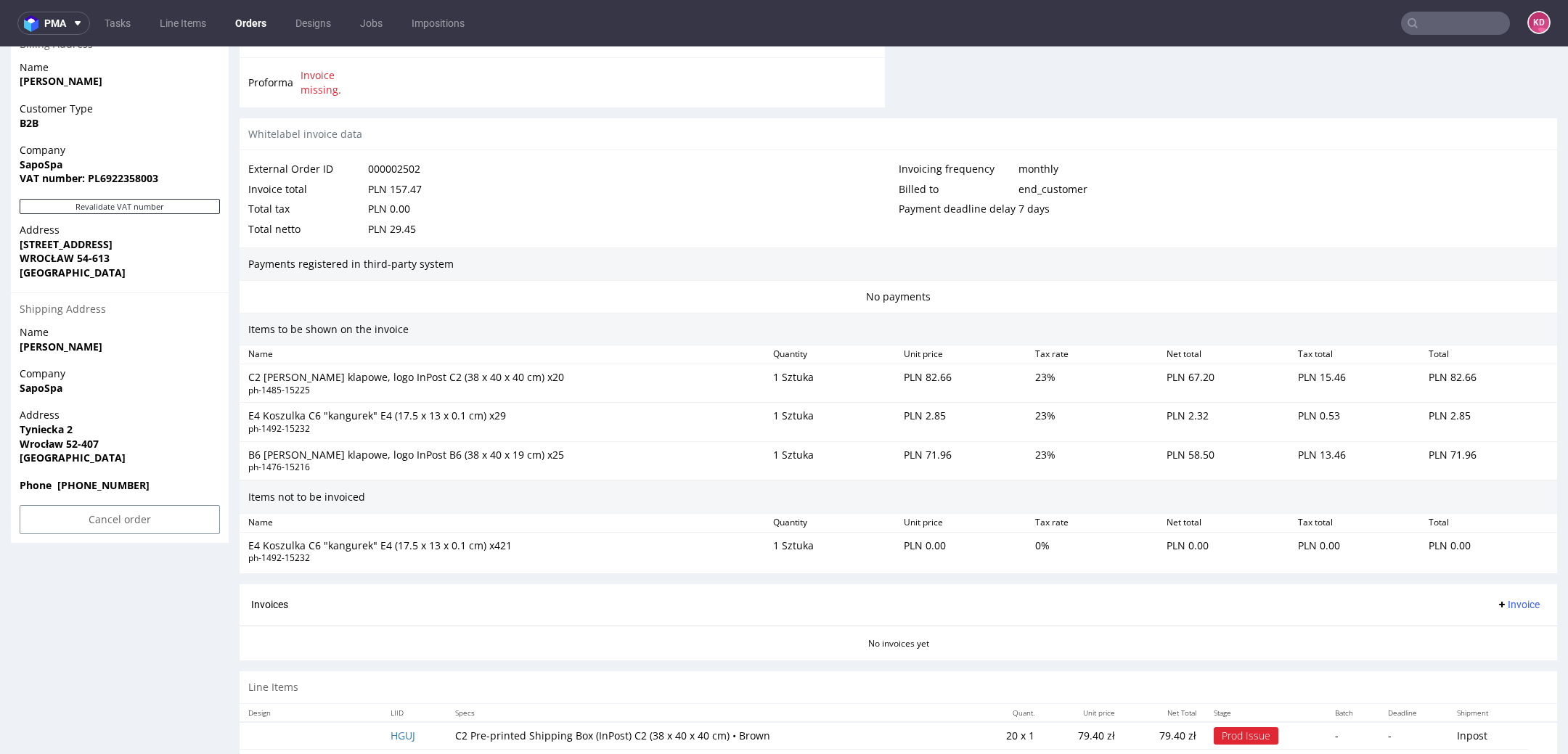
scroll to position [710, 0]
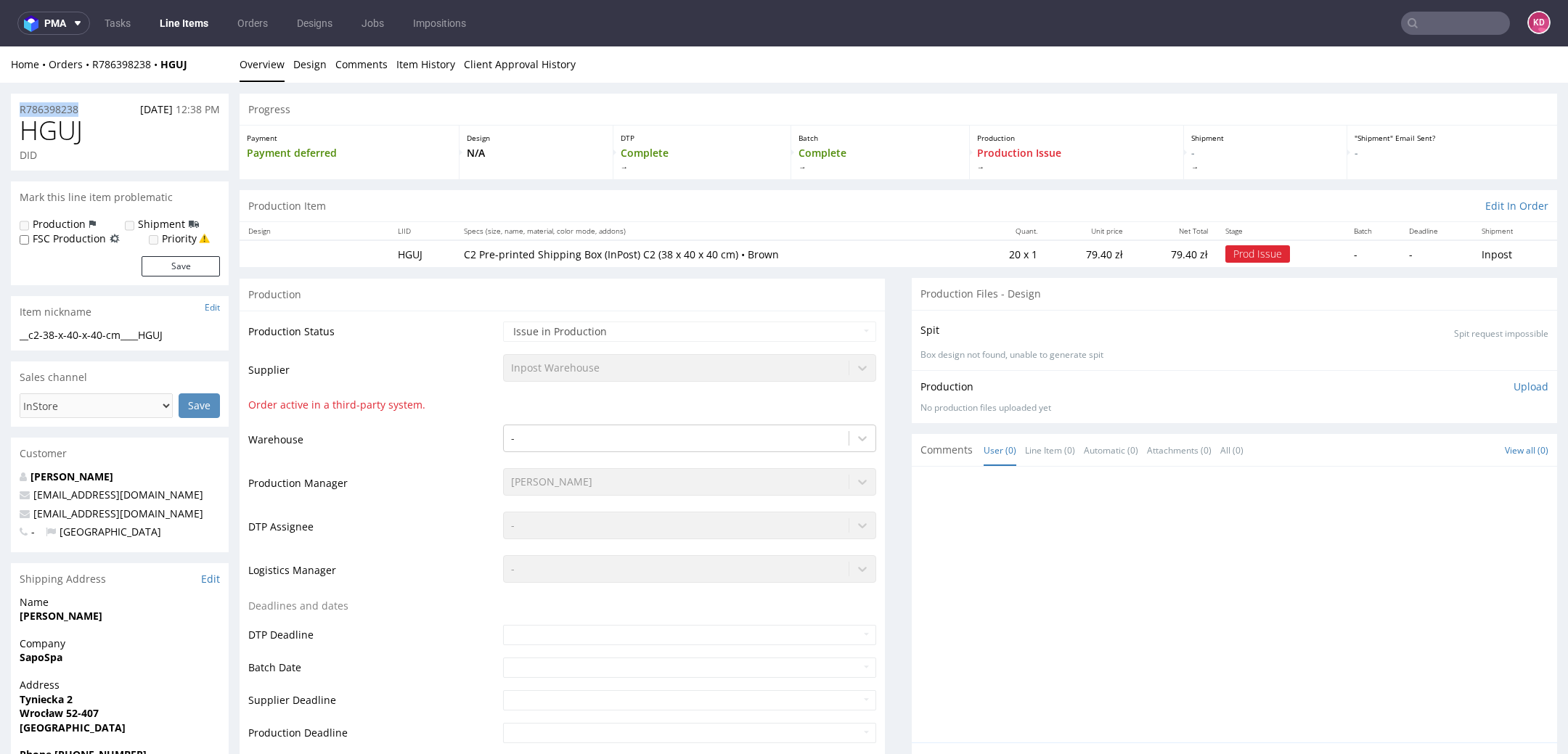
drag, startPoint x: 85, startPoint y: 106, endPoint x: 13, endPoint y: 110, distance: 72.1
click at [13, 110] on div "R786398238 [DATE] 12:38 PM" at bounding box center [119, 105] width 218 height 24
copy p "R786398238"
drag, startPoint x: 107, startPoint y: 134, endPoint x: 19, endPoint y: 133, distance: 88.0
click at [18, 133] on div "HGUJ DID" at bounding box center [119, 143] width 218 height 54
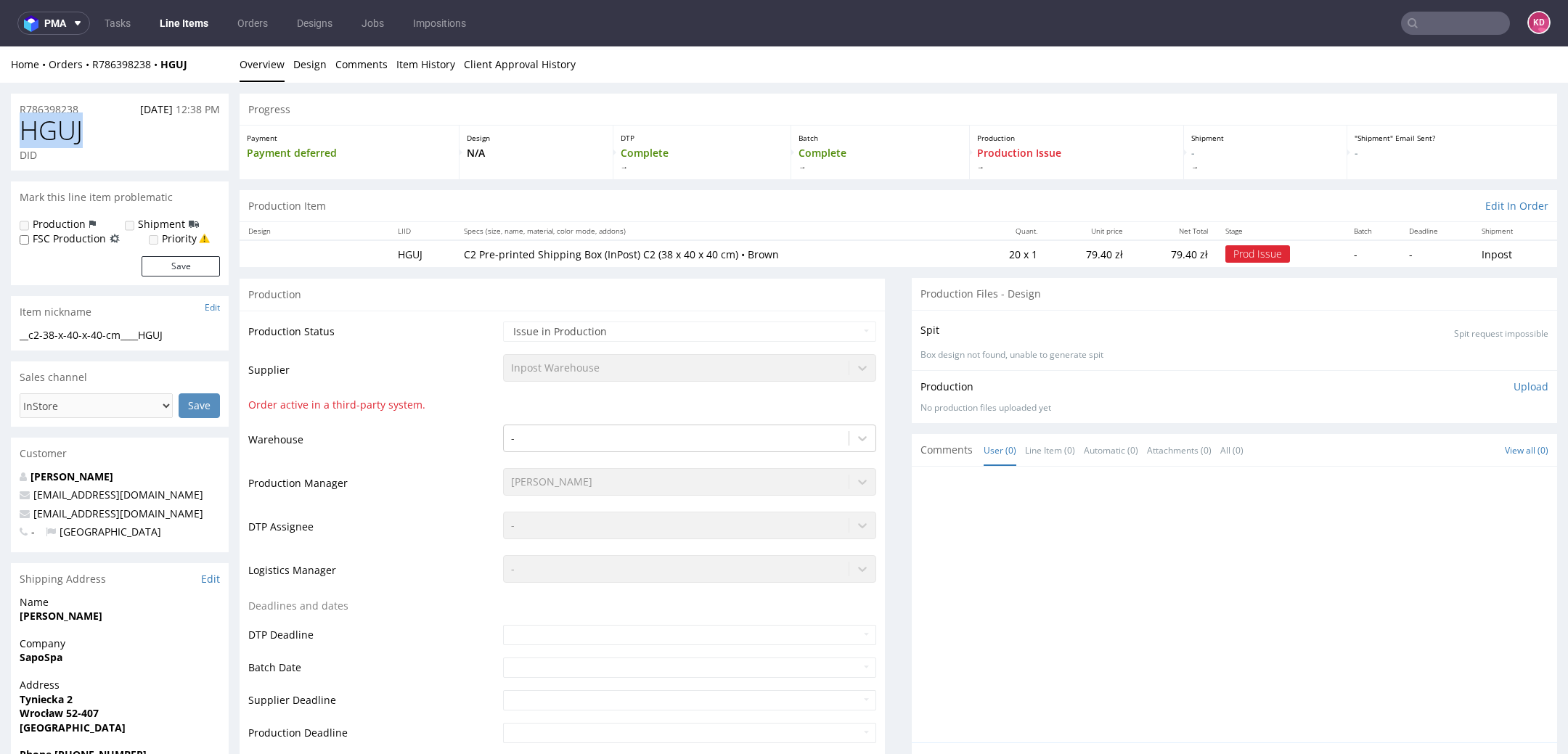
copy span "HGUJ"
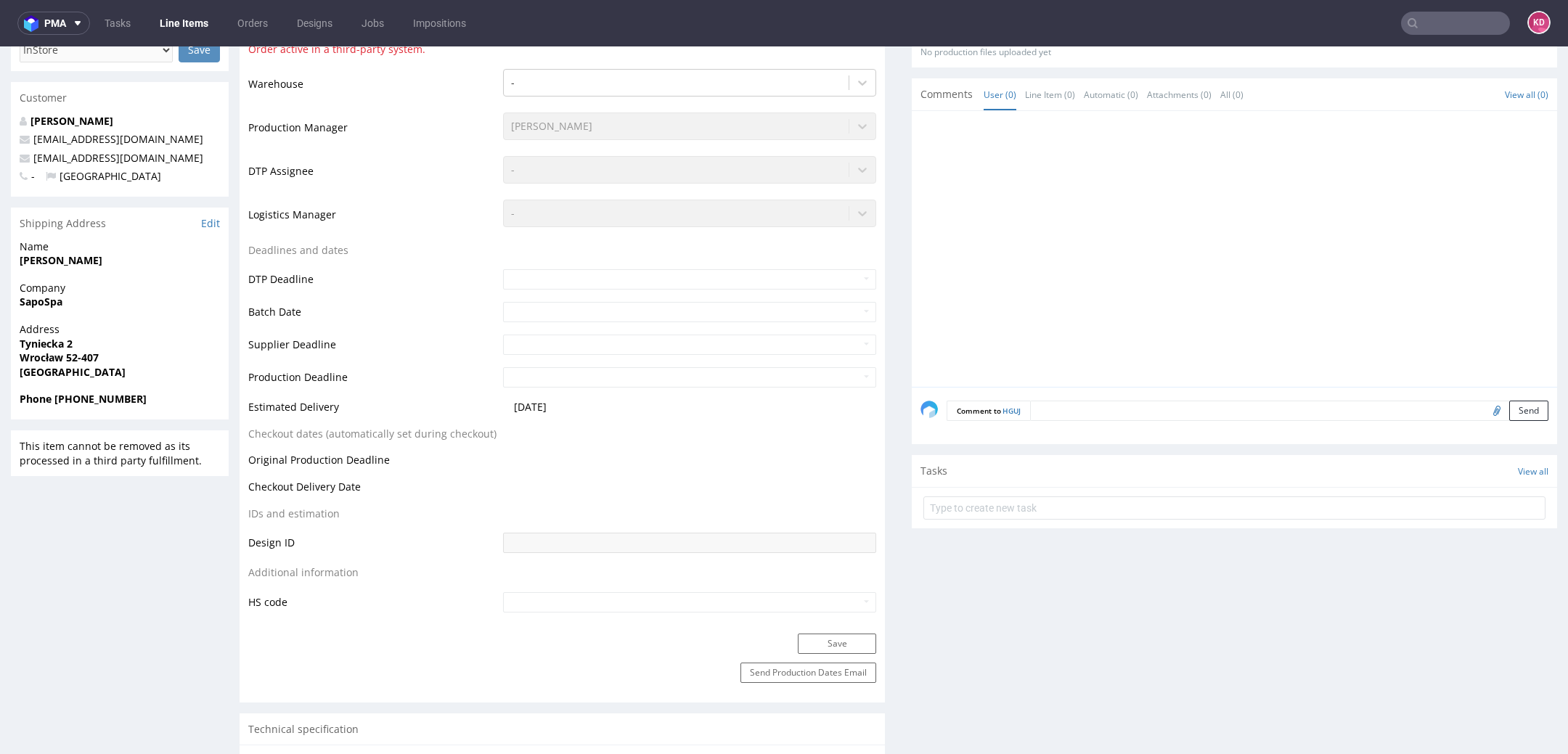
scroll to position [1501, 0]
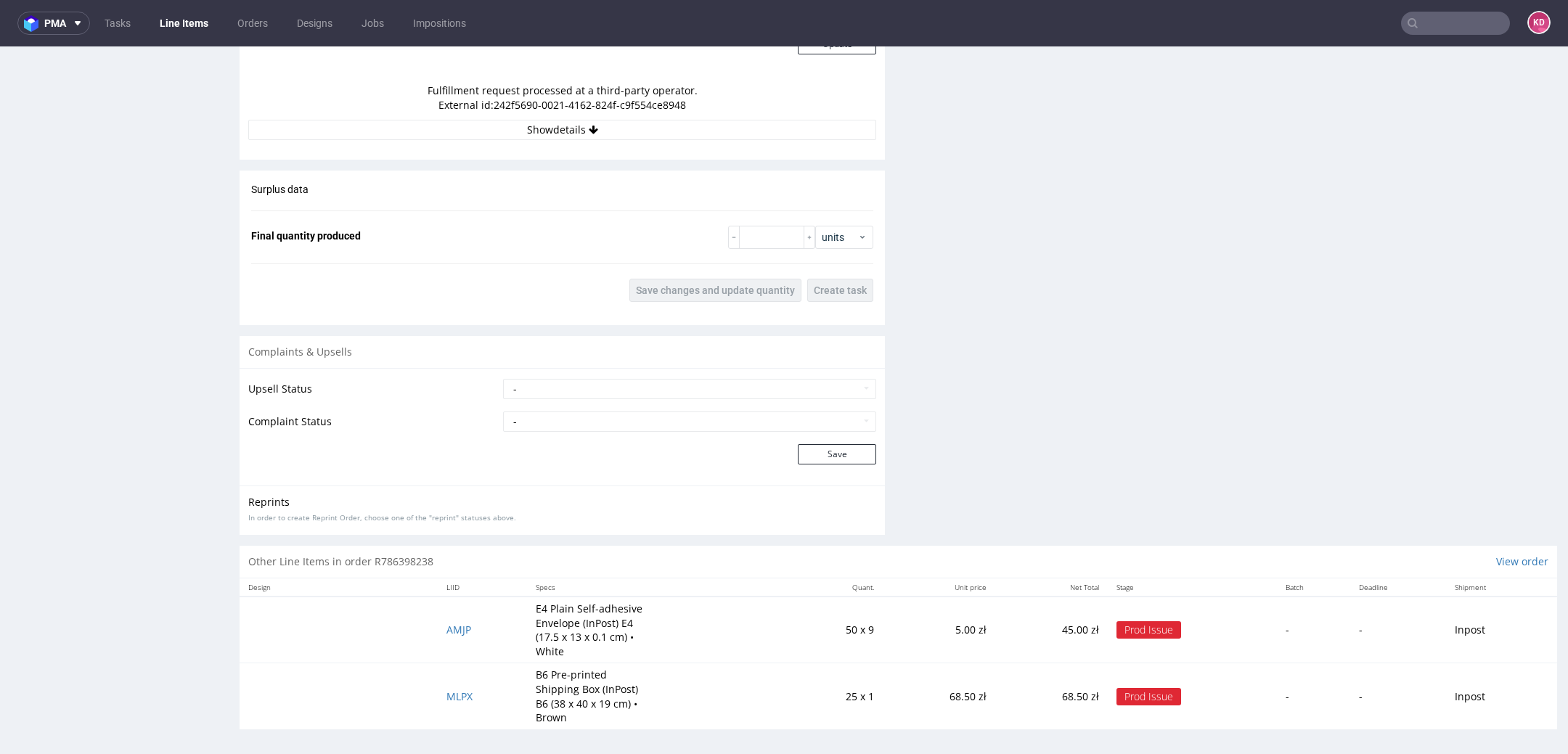
click at [479, 629] on td "AMJP" at bounding box center [483, 630] width 90 height 67
click at [456, 629] on span "AMJP" at bounding box center [459, 630] width 24 height 14
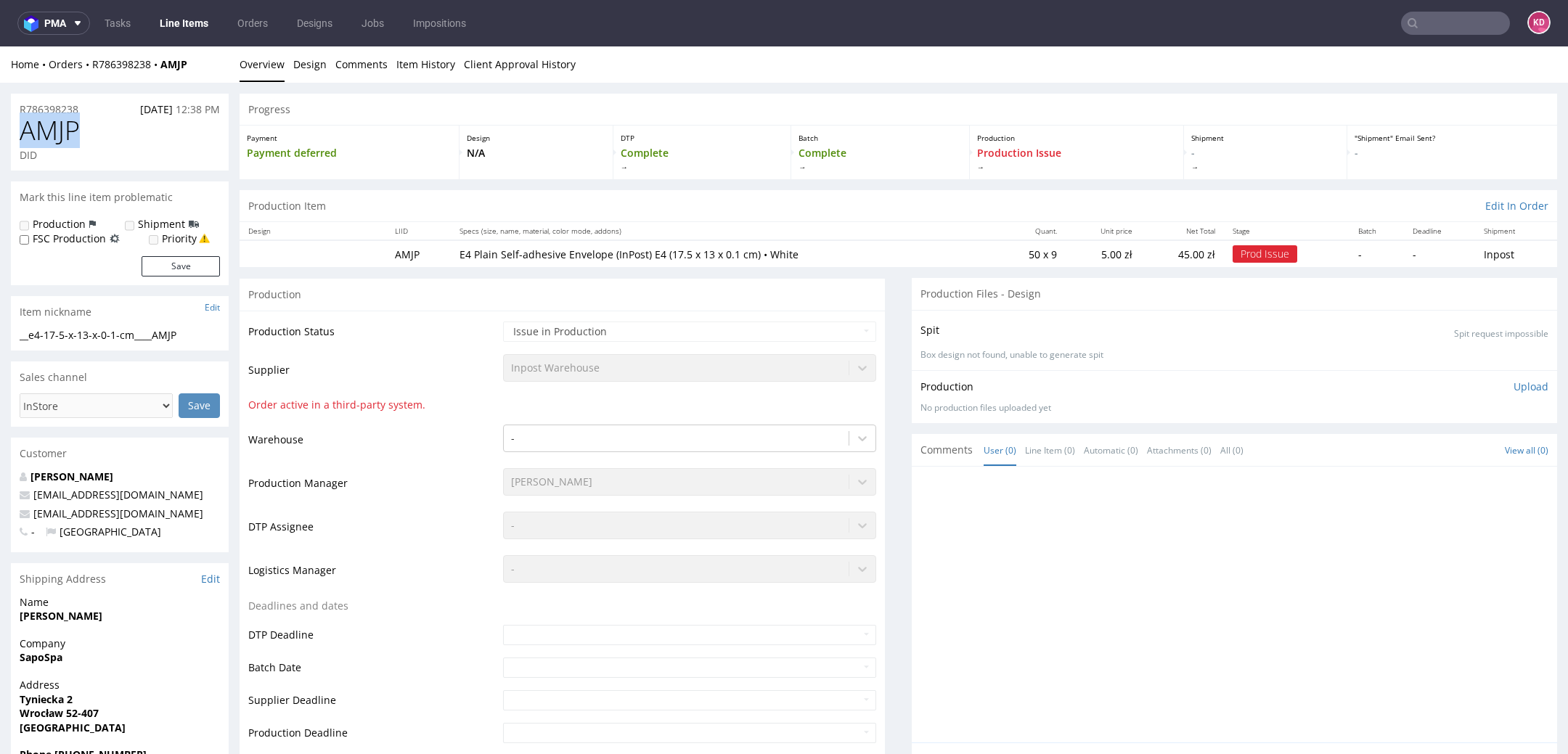
drag, startPoint x: 89, startPoint y: 138, endPoint x: 12, endPoint y: 136, distance: 77.0
click at [11, 136] on div "AMJP DID" at bounding box center [119, 143] width 218 height 54
copy span "AMJP"
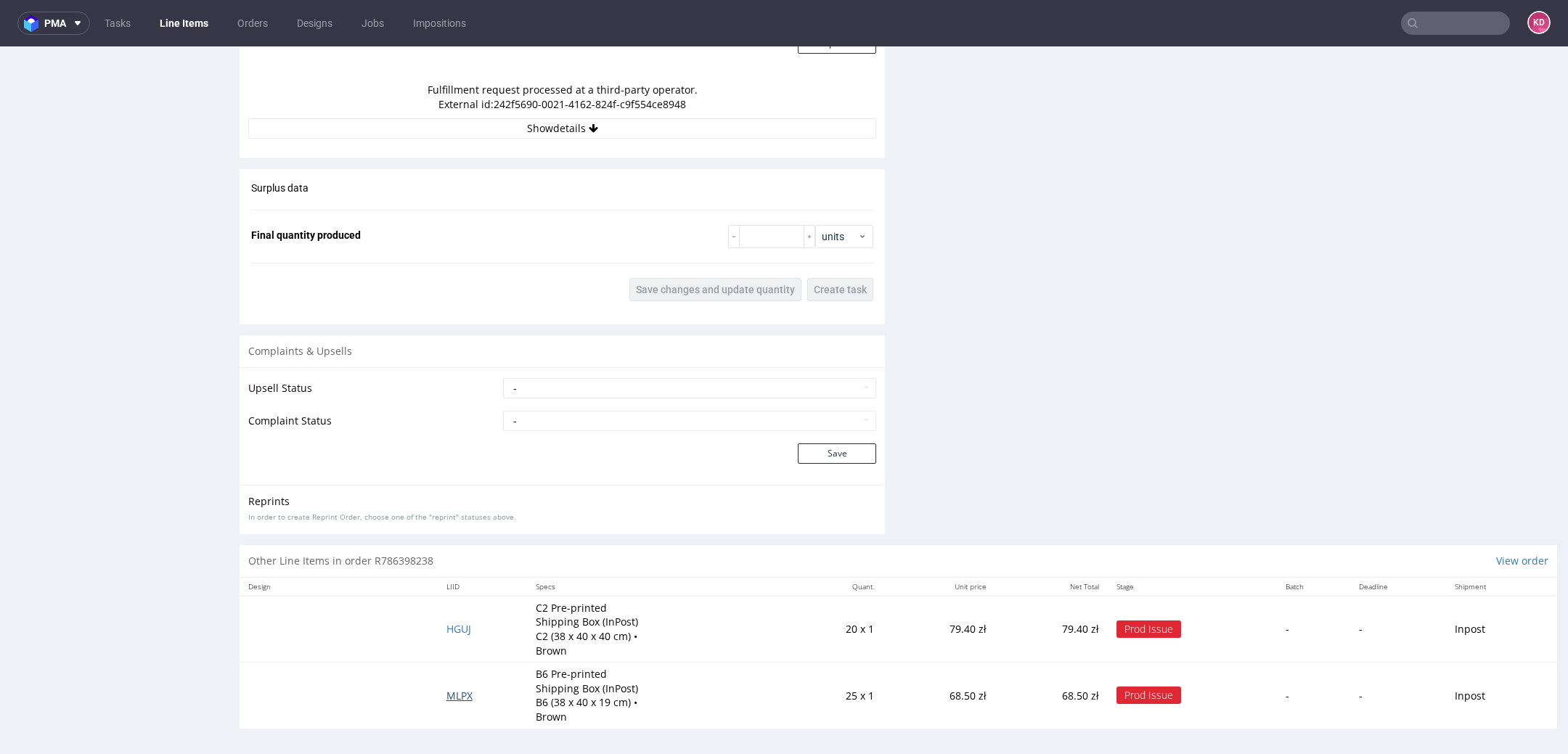
click at [456, 690] on span "MLPX" at bounding box center [460, 696] width 26 height 14
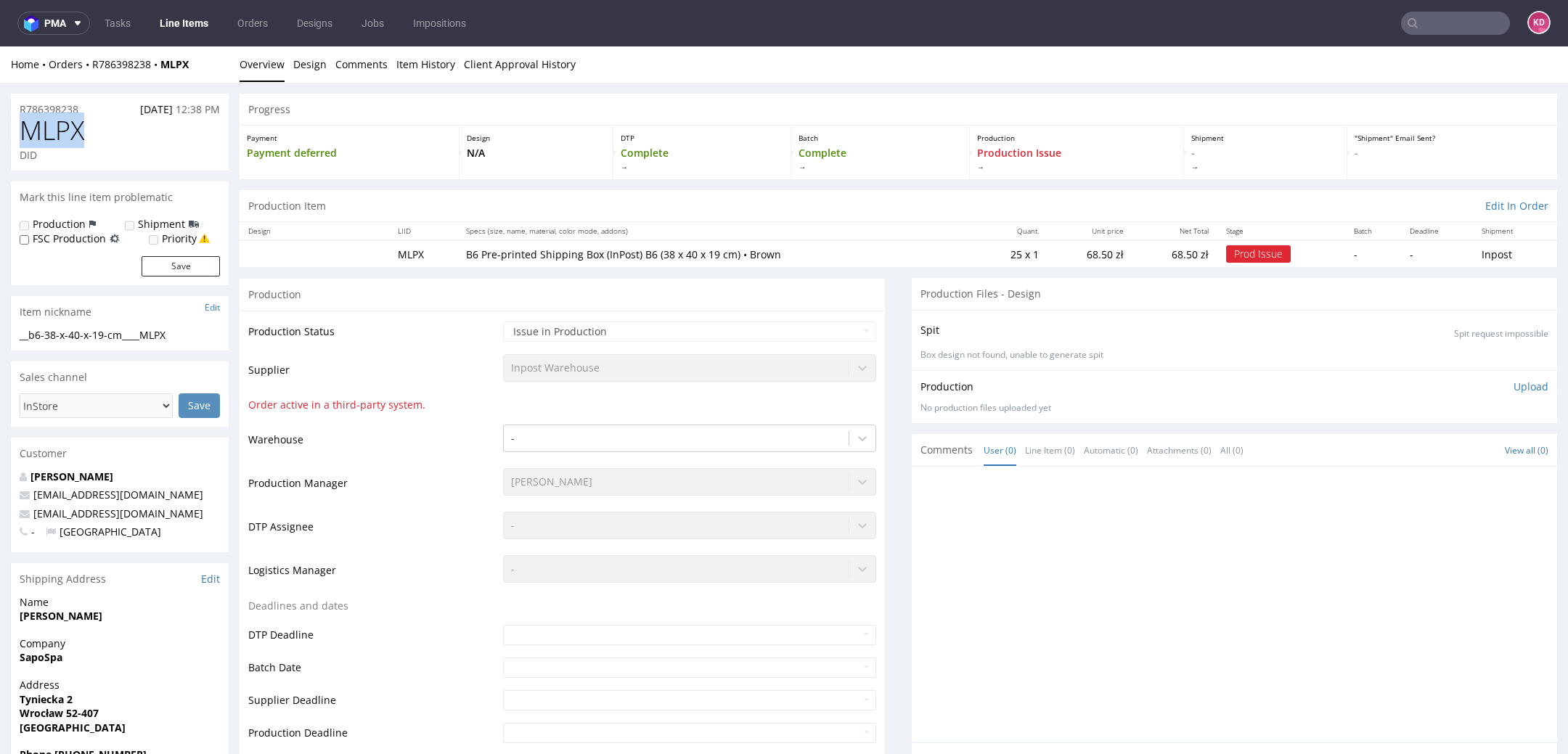
drag, startPoint x: 96, startPoint y: 141, endPoint x: 1, endPoint y: 140, distance: 95.0
copy span "MLPX"
